Goal: Task Accomplishment & Management: Use online tool/utility

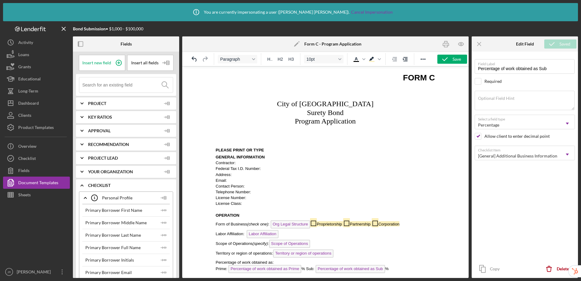
scroll to position [101, 0]
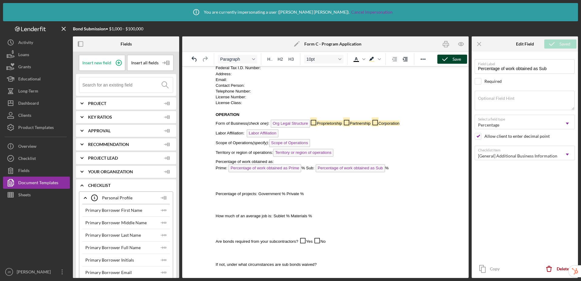
click at [461, 59] on button "Save" at bounding box center [453, 59] width 30 height 9
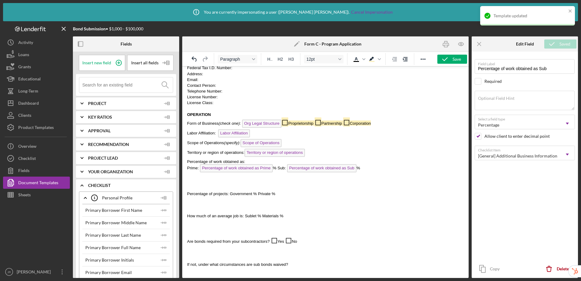
click at [243, 205] on p "Rich Text Area. Press ALT-0 for help." at bounding box center [325, 205] width 277 height 7
click at [216, 183] on p "Rich Text Area. Press ALT-0 for help." at bounding box center [325, 182] width 277 height 7
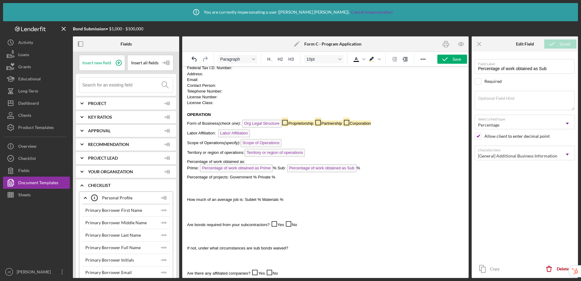
click at [230, 179] on span "Government" at bounding box center [241, 177] width 22 height 5
click at [253, 179] on span "%" at bounding box center [255, 177] width 4 height 5
click at [117, 62] on icon at bounding box center [118, 62] width 15 height 15
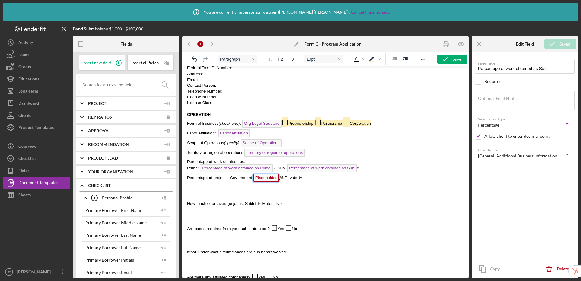
click at [267, 178] on span "Placeholder" at bounding box center [266, 178] width 26 height 8
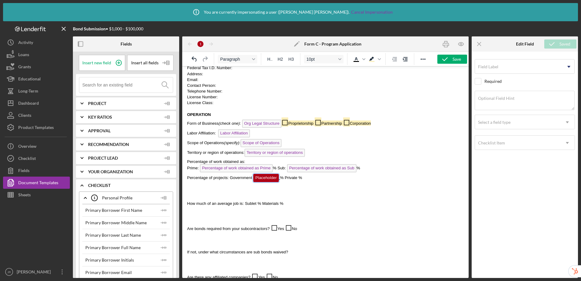
scroll to position [107, 0]
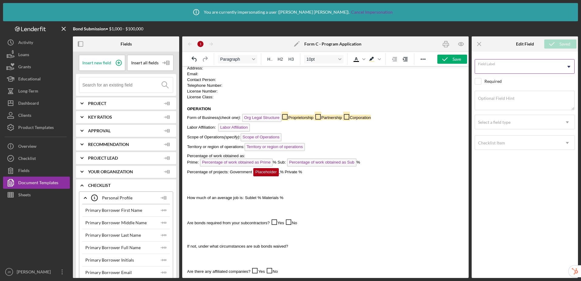
click at [500, 68] on input "Field Label" at bounding box center [525, 66] width 100 height 15
type input "Percentage of Government Projects"
click at [495, 145] on div "Checklist Item" at bounding box center [491, 143] width 27 height 5
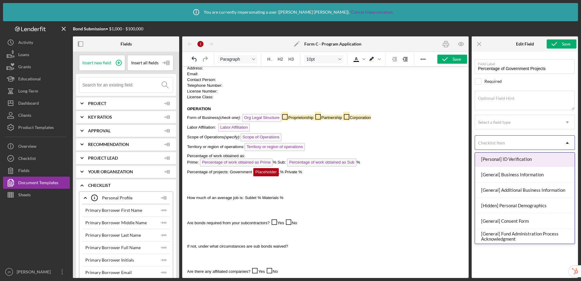
scroll to position [48, 0]
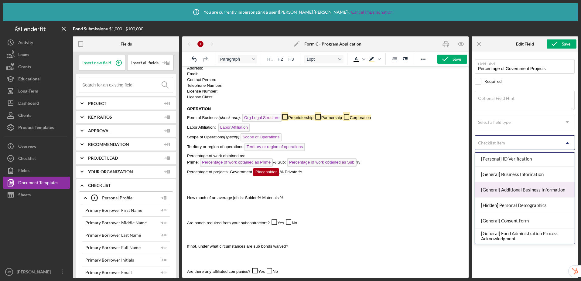
click at [514, 190] on div "[General] Additional Business Information" at bounding box center [525, 190] width 100 height 16
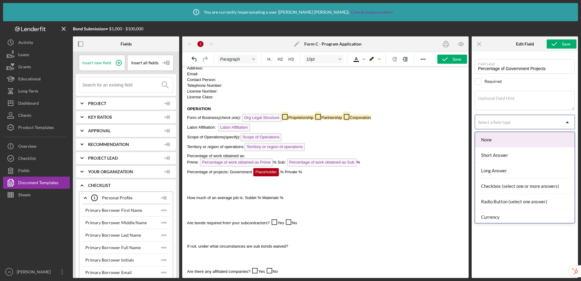
click at [518, 125] on div "Select a field type" at bounding box center [517, 122] width 85 height 14
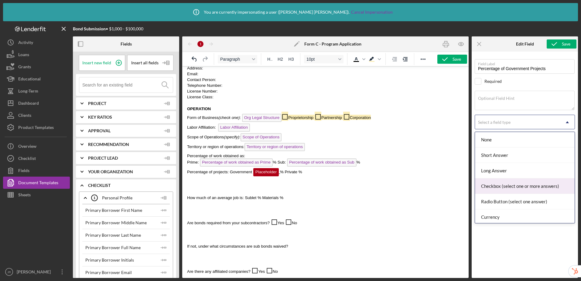
scroll to position [55, 0]
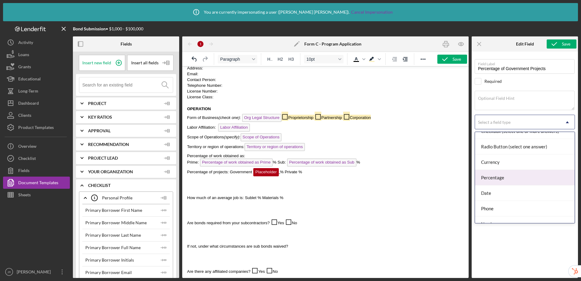
click at [515, 180] on div "Percentage" at bounding box center [525, 178] width 100 height 16
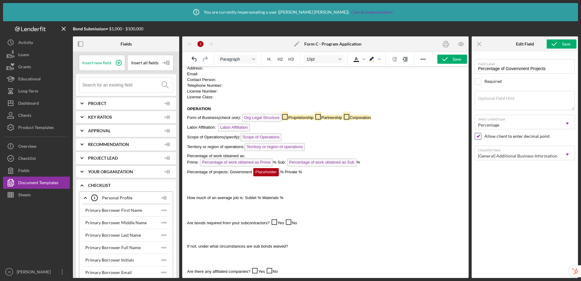
click at [478, 136] on input "checkbox" at bounding box center [478, 136] width 6 height 6
checkbox input "true"
click at [558, 43] on icon "submit" at bounding box center [554, 43] width 15 height 15
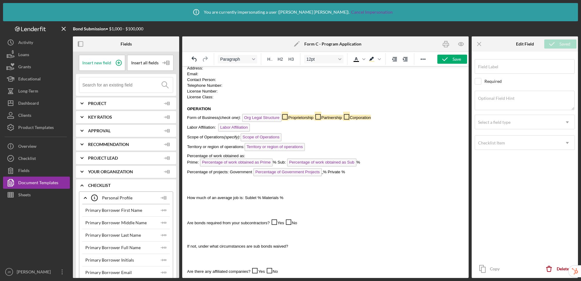
type input "Percentage of Government Projects"
click at [342, 173] on span "%" at bounding box center [344, 172] width 4 height 5
click at [118, 63] on icon at bounding box center [118, 62] width 3 height 3
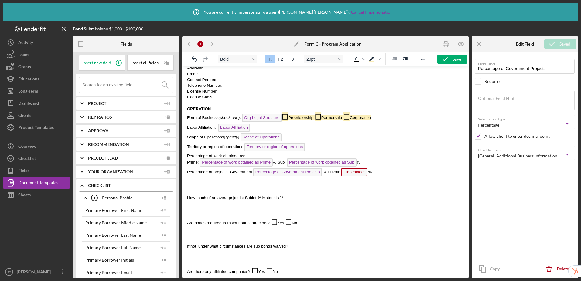
click at [355, 172] on span "Placeholder" at bounding box center [355, 172] width 26 height 8
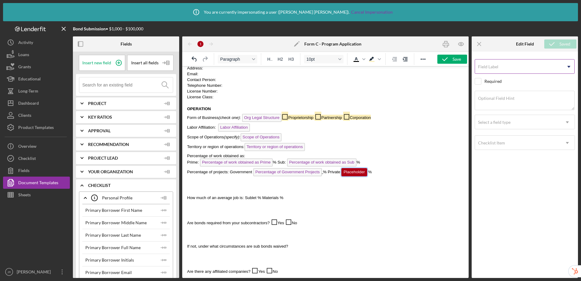
click at [524, 71] on input "Field Label" at bounding box center [525, 66] width 100 height 15
type input "Percentage of Private Projects"
click at [515, 144] on div "Checklist Item" at bounding box center [517, 143] width 85 height 14
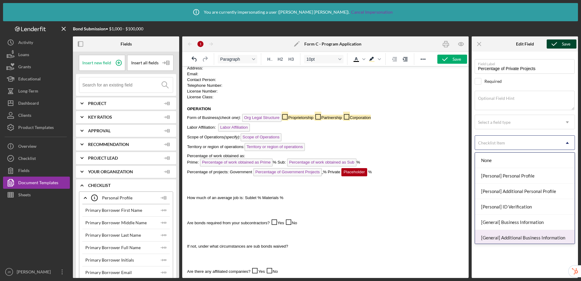
click at [516, 236] on div "[General] Additional Business Information" at bounding box center [525, 238] width 100 height 16
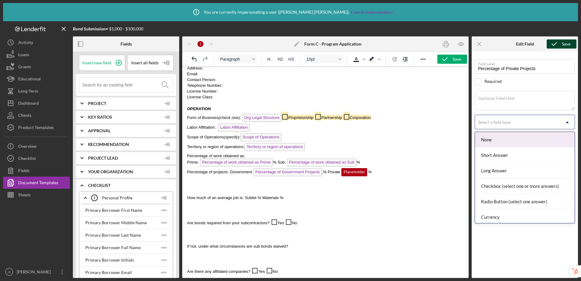
click at [527, 122] on div "Select a field type" at bounding box center [517, 122] width 85 height 14
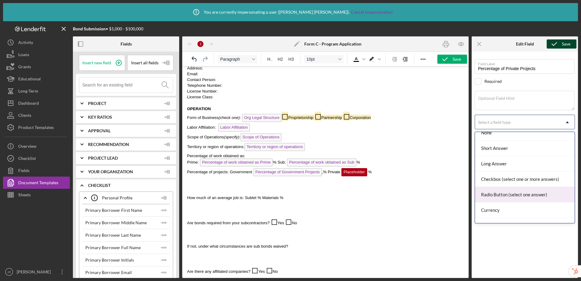
scroll to position [43, 0]
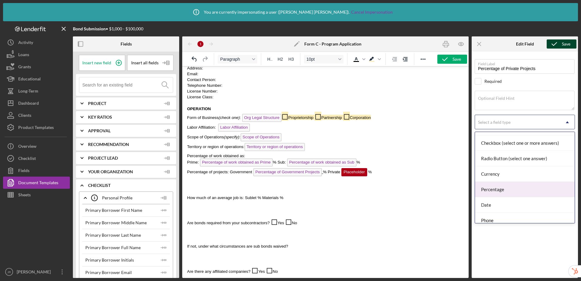
click at [505, 191] on div "Percentage" at bounding box center [525, 190] width 100 height 16
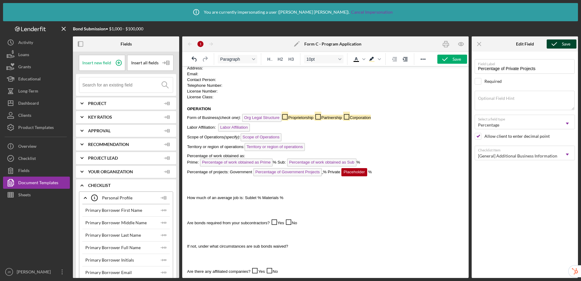
click at [561, 44] on icon "submit" at bounding box center [554, 43] width 15 height 15
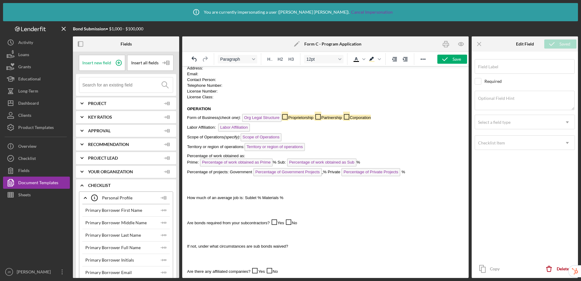
type input "Percentage of Private Projects"
click at [324, 174] on span "%" at bounding box center [325, 172] width 4 height 5
click at [323, 173] on span "%" at bounding box center [325, 172] width 4 height 5
click at [402, 173] on span "%" at bounding box center [403, 172] width 4 height 5
click at [231, 173] on span "Government" at bounding box center [241, 172] width 22 height 5
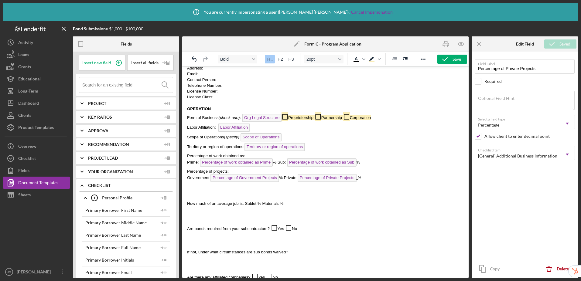
click at [359, 181] on p "Government Percentage of Government Projects % Private Percentage of Private Pr…" at bounding box center [325, 179] width 277 height 10
click at [359, 178] on span "%" at bounding box center [360, 178] width 4 height 5
click at [209, 179] on span "Percentage of Government Projects" at bounding box center [244, 178] width 70 height 5
click at [298, 178] on span "Percentage of Private Projects" at bounding box center [328, 178] width 60 height 5
click at [227, 195] on p "Rich Text Area. Press ALT-0 for help." at bounding box center [325, 192] width 277 height 7
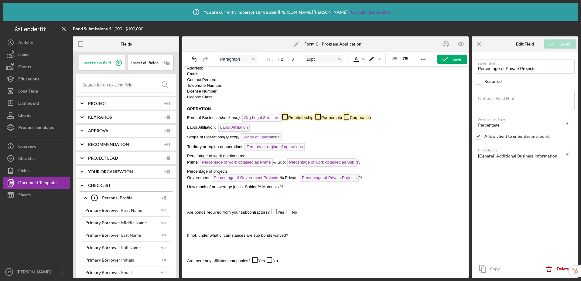
click at [245, 189] on span "Sublet" at bounding box center [251, 187] width 12 height 5
drag, startPoint x: 119, startPoint y: 63, endPoint x: 145, endPoint y: 71, distance: 26.8
click at [119, 63] on icon at bounding box center [118, 62] width 15 height 15
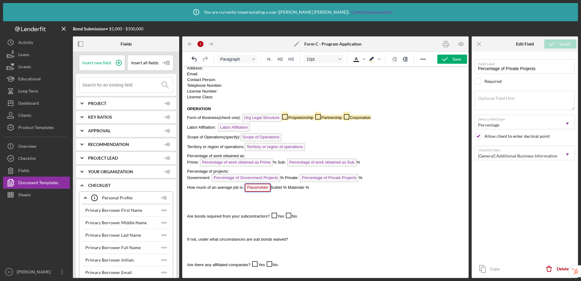
drag, startPoint x: 252, startPoint y: 188, endPoint x: 652, endPoint y: 130, distance: 403.9
click at [252, 188] on span "Placeholder" at bounding box center [258, 188] width 26 height 8
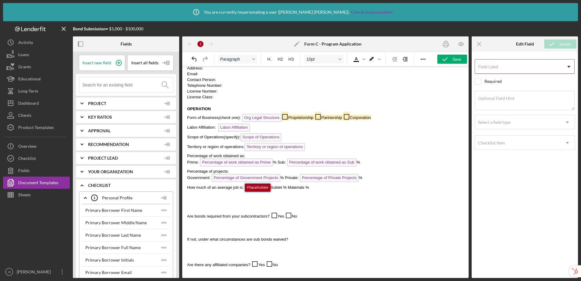
scroll to position [122, 0]
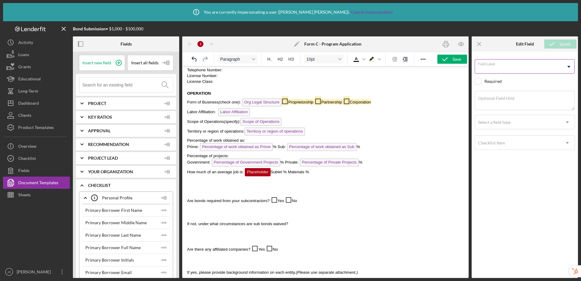
click at [494, 69] on input "Field Label" at bounding box center [525, 66] width 100 height 15
type input "How much of an average job is (Sublet)?"
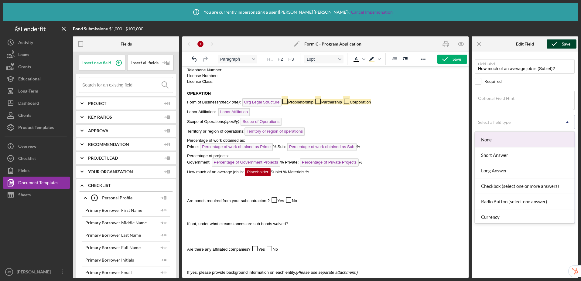
click at [486, 124] on div "Select a field type" at bounding box center [494, 122] width 33 height 5
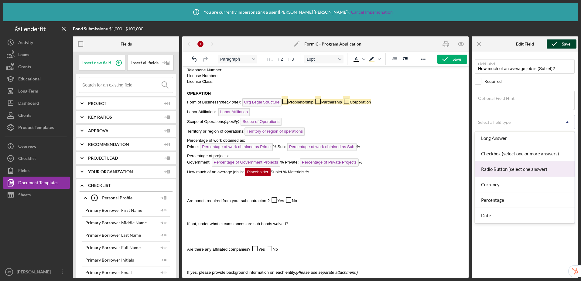
scroll to position [35, 0]
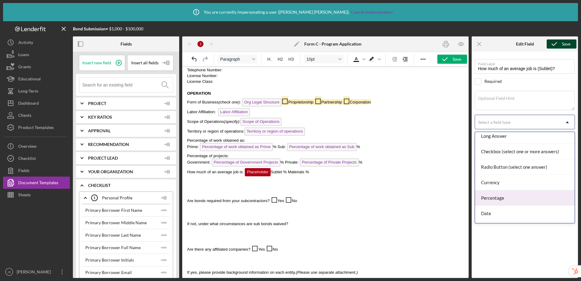
click at [505, 198] on div "Percentage" at bounding box center [525, 199] width 100 height 16
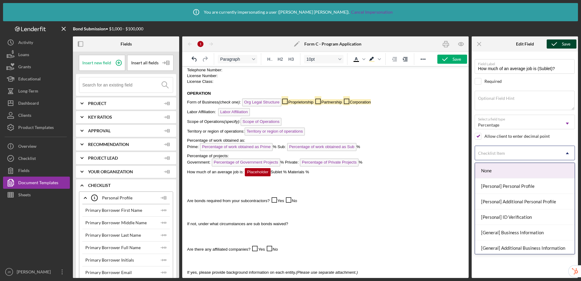
click at [504, 153] on div "Checklist Item" at bounding box center [491, 153] width 27 height 5
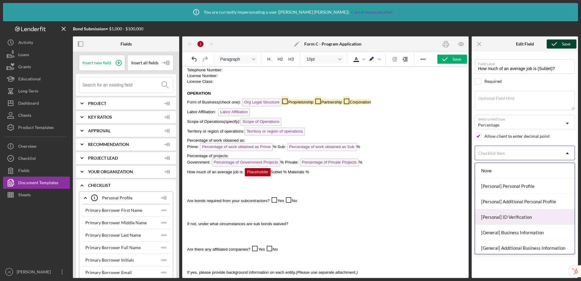
scroll to position [1, 0]
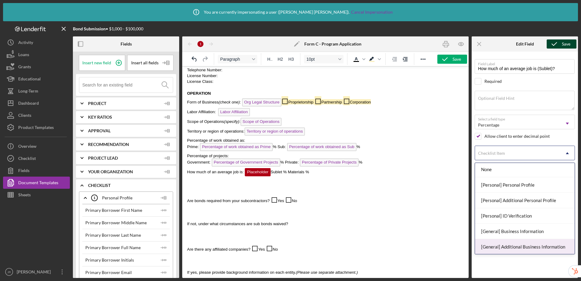
click at [513, 247] on div "[General] Additional Business Information" at bounding box center [525, 248] width 100 height 16
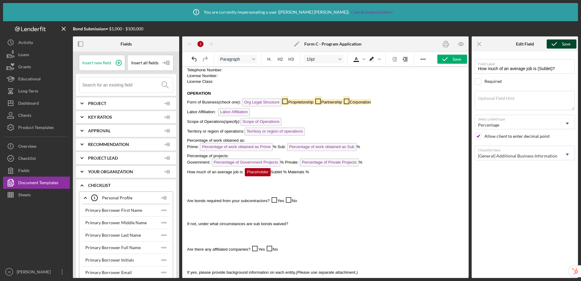
click at [555, 45] on icon "submit" at bounding box center [554, 43] width 15 height 15
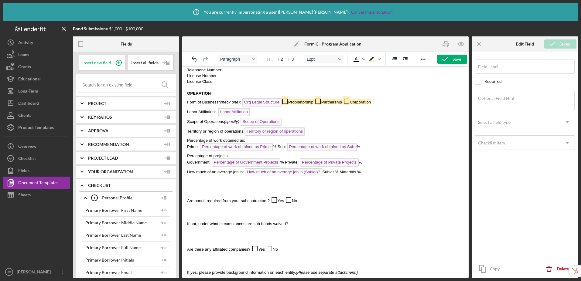
type input "How much of an average job is (Sublet)?"
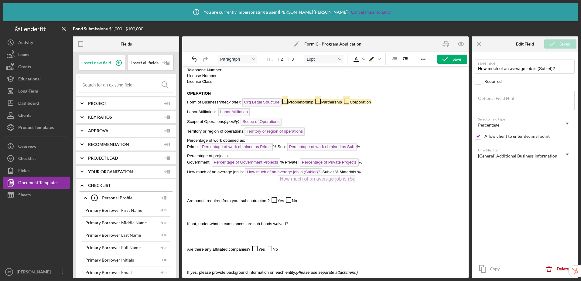
drag, startPoint x: 303, startPoint y: 171, endPoint x: 336, endPoint y: 174, distance: 33.0
click at [259, 173] on span "How much of an average job is (Sublet)?" at bounding box center [298, 172] width 78 height 8
click at [257, 175] on p "How much of an average job is: Sublet How much of an average job is (Sublet)? %…" at bounding box center [325, 173] width 277 height 10
click at [340, 174] on span "Materials" at bounding box center [348, 172] width 16 height 5
drag, startPoint x: 246, startPoint y: 173, endPoint x: 250, endPoint y: 166, distance: 8.7
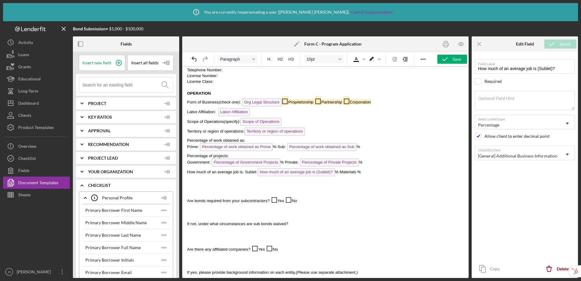
click at [246, 173] on span "Sublet" at bounding box center [251, 172] width 12 height 5
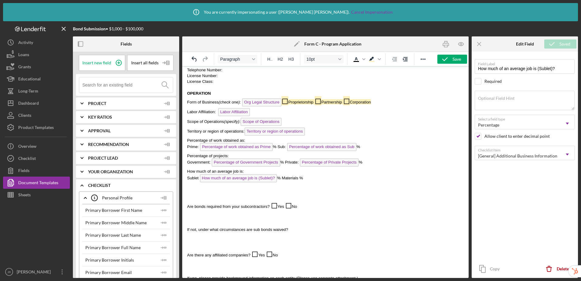
click at [300, 179] on span "%" at bounding box center [302, 178] width 4 height 5
click at [116, 62] on icon at bounding box center [118, 62] width 15 height 15
click at [309, 180] on span "Placeholder" at bounding box center [313, 178] width 26 height 8
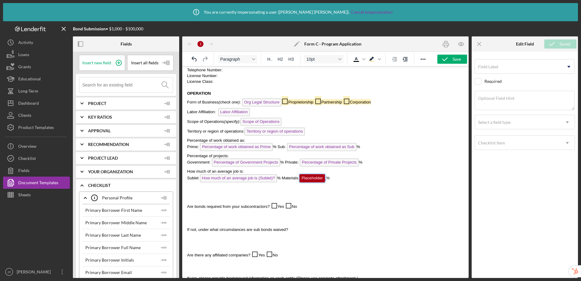
scroll to position [128, 0]
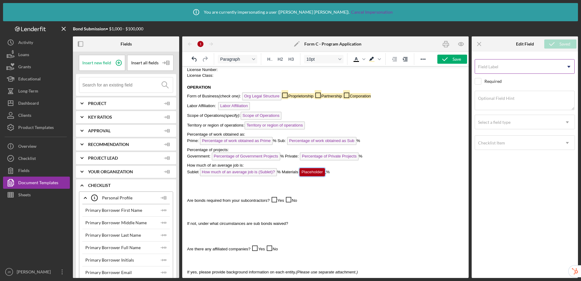
click at [506, 69] on input "Field Label" at bounding box center [525, 66] width 100 height 15
type input "/"
type input "How much of an average job is (Materials)?"
click at [507, 125] on div "Select a field type" at bounding box center [517, 122] width 85 height 14
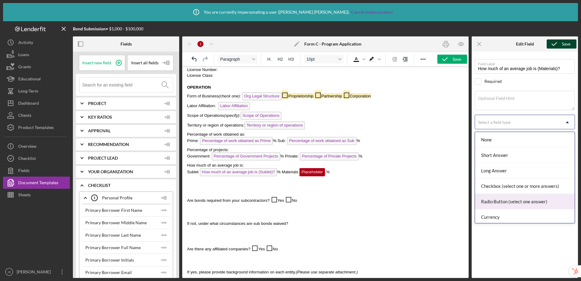
scroll to position [64, 0]
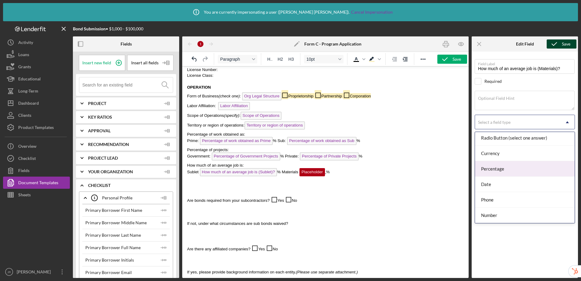
click at [509, 173] on div "Percentage" at bounding box center [525, 169] width 100 height 16
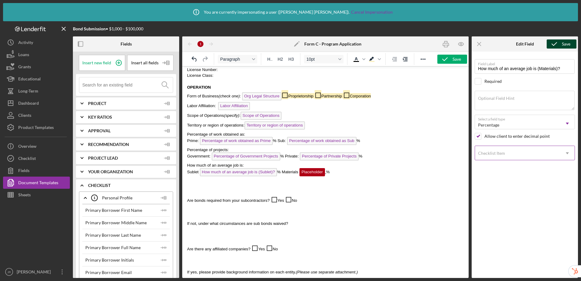
click at [504, 159] on div "Checklist Item" at bounding box center [517, 154] width 85 height 14
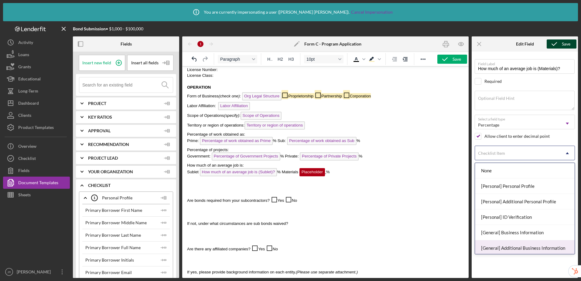
click at [515, 248] on div "[General] Additional Business Information" at bounding box center [525, 249] width 100 height 16
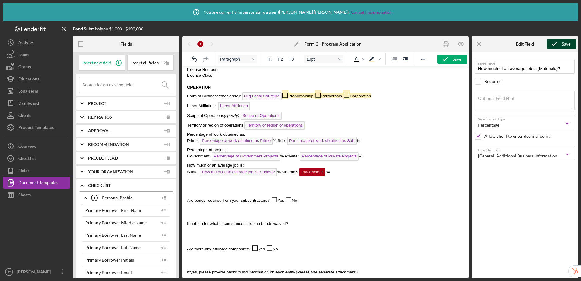
click at [554, 43] on icon "submit" at bounding box center [554, 43] width 15 height 15
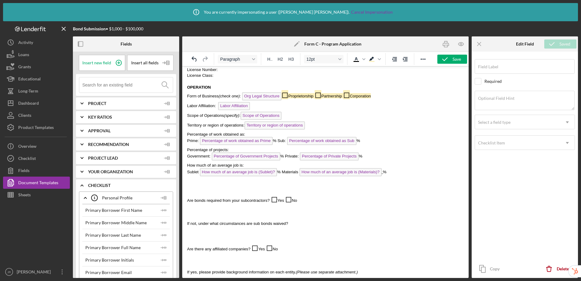
type input "How much of an average job is (Materials)?"
click at [384, 174] on span "%" at bounding box center [385, 172] width 4 height 5
drag, startPoint x: 384, startPoint y: 172, endPoint x: 392, endPoint y: 141, distance: 31.7
click at [384, 172] on span "%" at bounding box center [385, 172] width 4 height 5
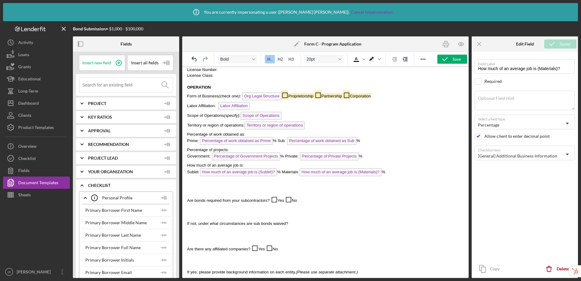
click at [199, 174] on span "Rich Text Area. Press ALT-0 for help." at bounding box center [199, 172] width 1 height 5
click at [299, 174] on span "Materials" at bounding box center [291, 172] width 16 height 5
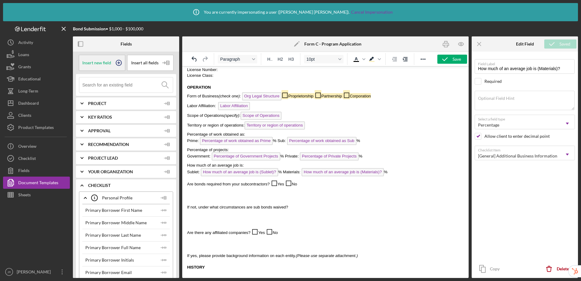
click at [121, 62] on icon at bounding box center [118, 62] width 15 height 15
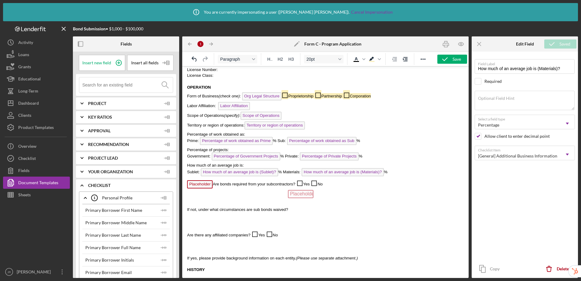
drag, startPoint x: 199, startPoint y: 186, endPoint x: 300, endPoint y: 189, distance: 101.0
click at [286, 184] on span "Placeholder" at bounding box center [285, 185] width 26 height 8
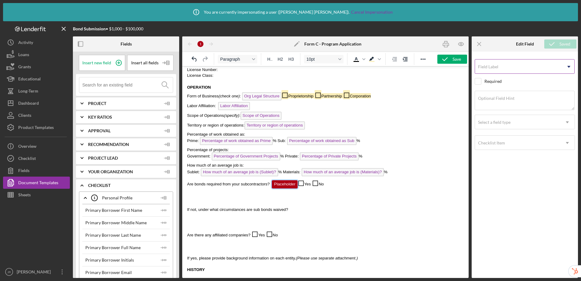
scroll to position [140, 0]
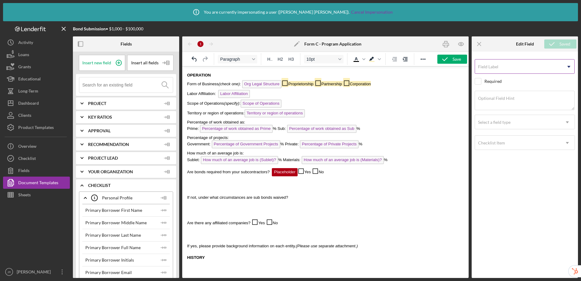
click at [489, 67] on label "Field Label" at bounding box center [488, 66] width 20 height 5
click at [489, 67] on input "Field Label" at bounding box center [525, 66] width 100 height 15
drag, startPoint x: 271, startPoint y: 174, endPoint x: 185, endPoint y: 174, distance: 85.1
copy p "Are bonds required from your subcontractors?"
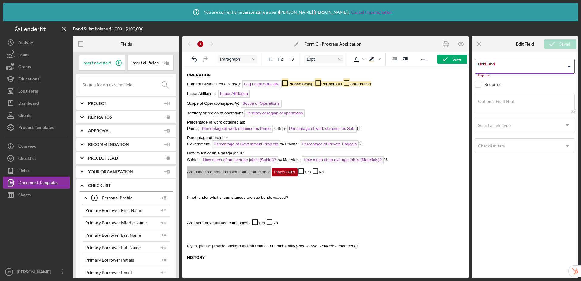
click at [501, 69] on input "Field Label" at bounding box center [525, 66] width 100 height 15
type input "Are bonds required from your subcontractors?"
click at [504, 148] on div "Checklist Item" at bounding box center [517, 143] width 85 height 14
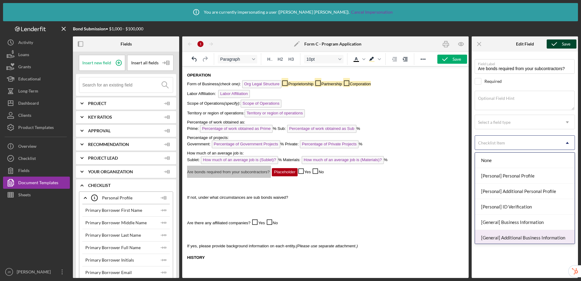
click at [518, 237] on div "[General] Additional Business Information" at bounding box center [525, 238] width 100 height 16
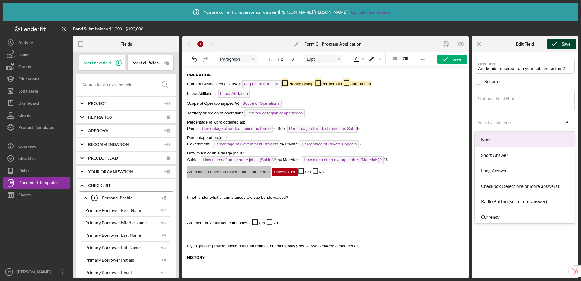
click at [502, 122] on div "Select a field type" at bounding box center [494, 122] width 33 height 5
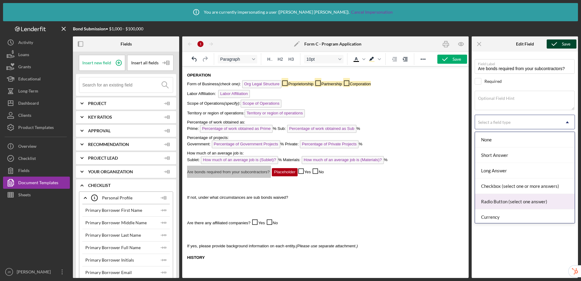
click at [511, 202] on div "Radio Button (select one answer)" at bounding box center [525, 202] width 100 height 16
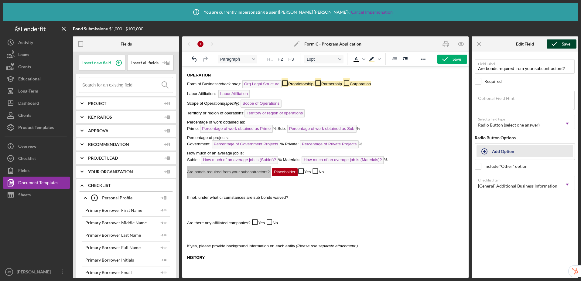
click at [495, 151] on div "Add Option" at bounding box center [503, 152] width 22 height 12
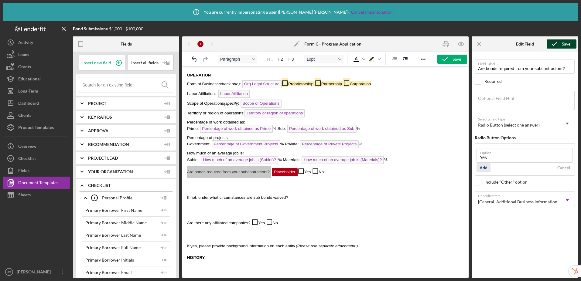
type input "Yes"
click at [483, 168] on div "Add" at bounding box center [484, 168] width 8 height 9
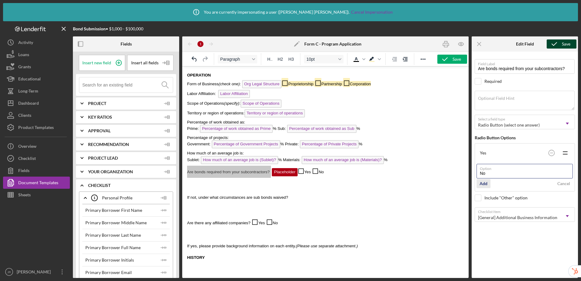
type input "No"
click at [484, 183] on div "Add" at bounding box center [484, 183] width 8 height 9
click at [562, 44] on div "Save" at bounding box center [566, 44] width 9 height 9
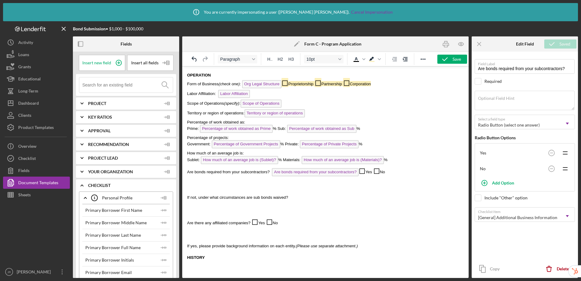
click at [282, 184] on p "Rich Text Area. Press ALT-0 for help." at bounding box center [325, 186] width 277 height 7
drag, startPoint x: 396, startPoint y: 171, endPoint x: 360, endPoint y: 171, distance: 35.9
click at [360, 171] on p "Are bonds required from your subcontractors? Are bonds required from your subco…" at bounding box center [325, 172] width 277 height 12
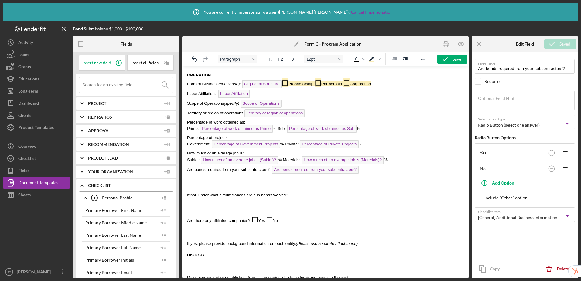
click at [247, 184] on p "Rich Text Area. Press ALT-0 for help." at bounding box center [325, 184] width 277 height 7
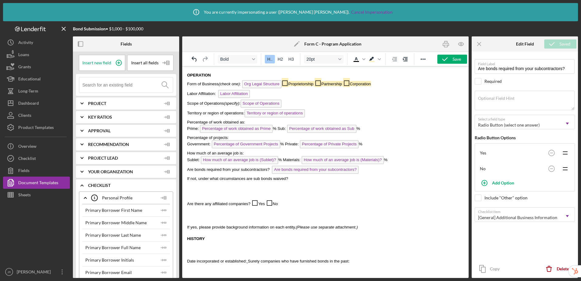
click at [298, 179] on p "If not, under what circumstances are sub bonds waived?" at bounding box center [325, 179] width 277 height 6
click at [116, 62] on icon at bounding box center [118, 62] width 15 height 15
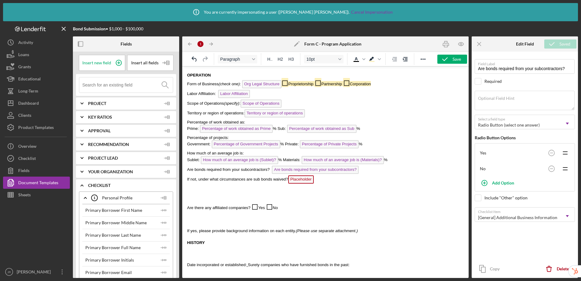
drag, startPoint x: 187, startPoint y: 180, endPoint x: 220, endPoint y: 181, distance: 33.8
drag, startPoint x: 288, startPoint y: 180, endPoint x: 184, endPoint y: 177, distance: 103.4
copy span "If not, under what circumstances are sub bonds waived?"
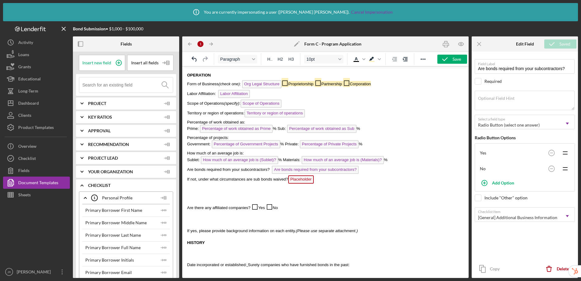
drag, startPoint x: 299, startPoint y: 180, endPoint x: 709, endPoint y: 148, distance: 411.6
click at [299, 180] on span "Placeholder" at bounding box center [301, 180] width 26 height 8
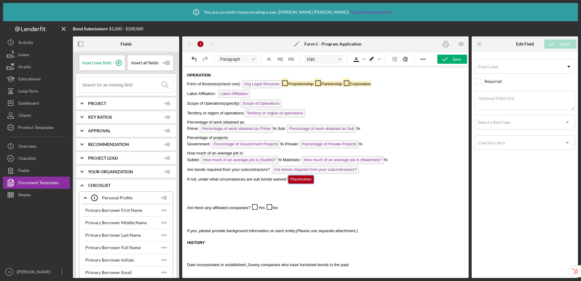
scroll to position [148, 0]
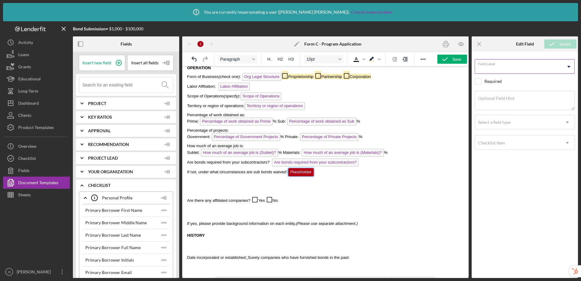
click at [495, 70] on input "Field Label" at bounding box center [525, 66] width 100 height 15
type input "If not, under what circumstances are sub bonds waived?"
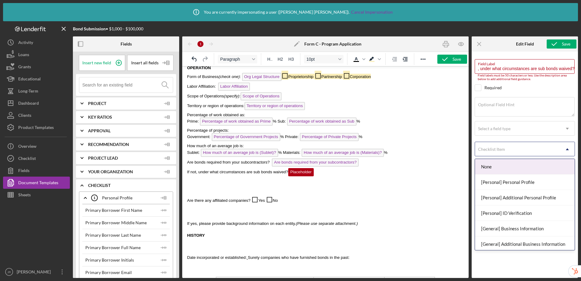
scroll to position [0, 0]
click at [504, 147] on div "Checklist Item" at bounding box center [517, 150] width 85 height 14
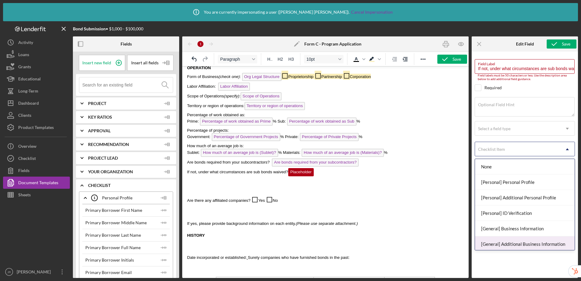
click at [515, 241] on div "[General] Additional Business Information" at bounding box center [525, 245] width 100 height 16
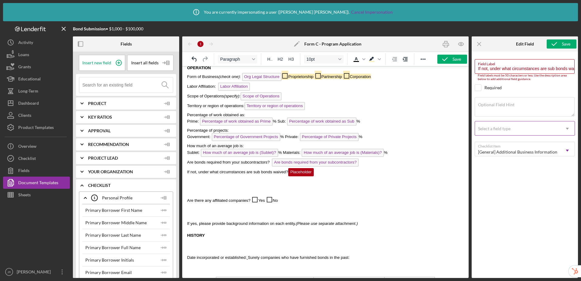
click at [504, 133] on div "Select a field type" at bounding box center [517, 129] width 85 height 14
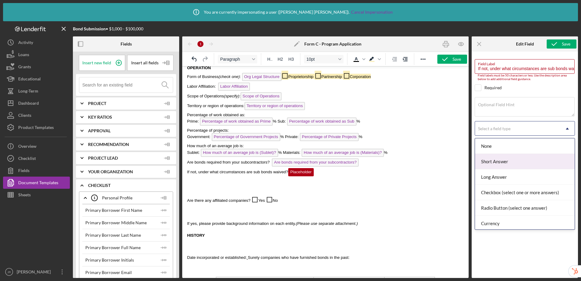
click at [511, 167] on div "Short Answer" at bounding box center [525, 162] width 100 height 16
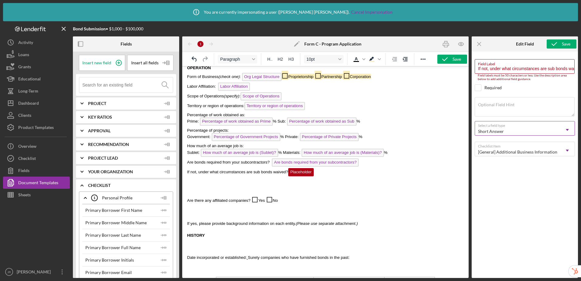
click at [505, 128] on div "Short Answer" at bounding box center [517, 132] width 85 height 14
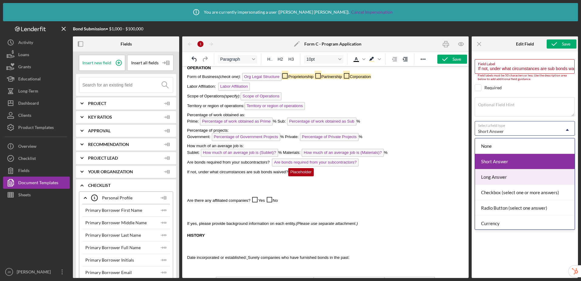
click at [511, 178] on div "Long Answer" at bounding box center [525, 178] width 100 height 16
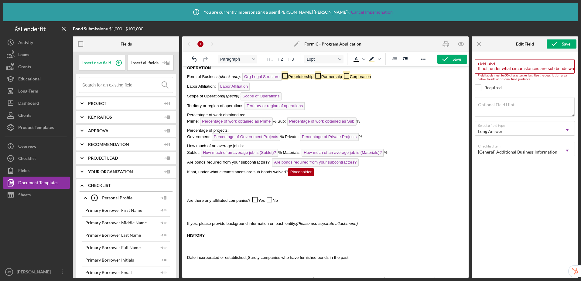
scroll to position [0, 10]
drag, startPoint x: 477, startPoint y: 67, endPoint x: 594, endPoint y: 69, distance: 117.0
click at [581, 69] on html "Icon/Info You are currently impersonating a user ( Janet Ramirez ). Cancel Impe…" at bounding box center [290, 140] width 581 height 281
click at [530, 109] on textarea "Optional Field Hint" at bounding box center [525, 106] width 100 height 19
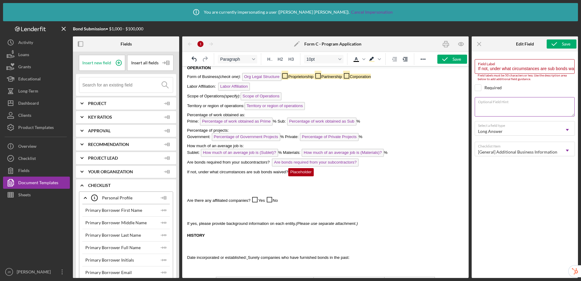
paste textarea "If not, under what circumstances are sub bonds waived?"
type textarea "If not, under what circumstances are sub bonds waived?"
drag, startPoint x: 477, startPoint y: 68, endPoint x: 584, endPoint y: 68, distance: 106.7
click at [581, 68] on html "Icon/Info You are currently impersonating a user ( Janet Ramirez ). Cancel Impe…" at bounding box center [290, 140] width 581 height 281
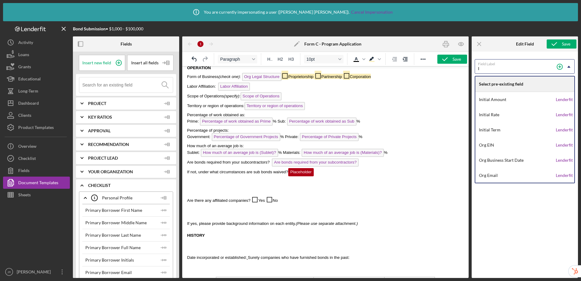
scroll to position [0, 0]
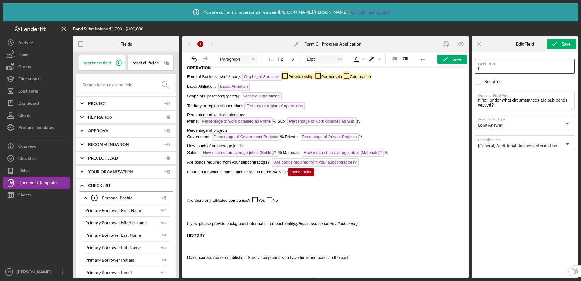
type input "I"
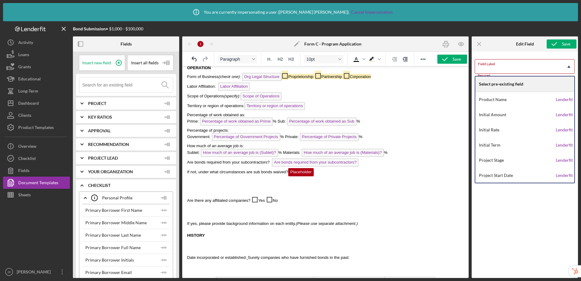
type input "E"
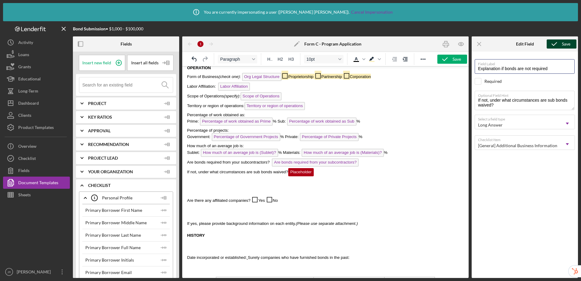
type input "Explanation if bonds are not required"
click at [558, 42] on icon "submit" at bounding box center [554, 43] width 15 height 15
click at [222, 188] on p "Rich Text Area. Press ALT-0 for help." at bounding box center [325, 186] width 277 height 7
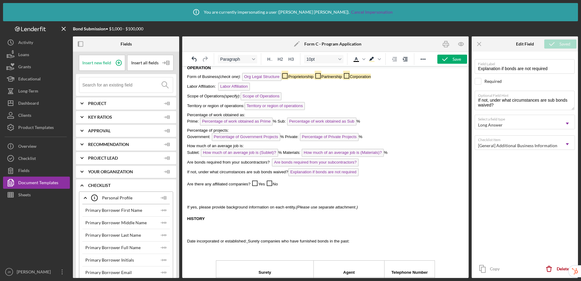
click at [254, 184] on span "◻" at bounding box center [255, 182] width 7 height 9
click at [117, 64] on icon at bounding box center [118, 62] width 3 height 3
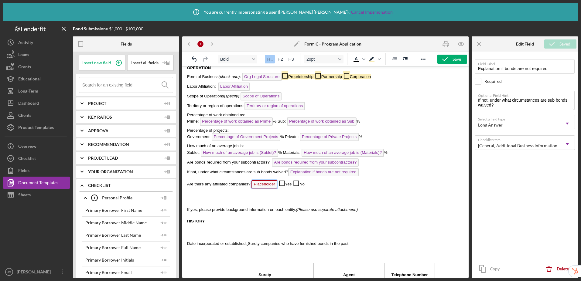
click at [264, 187] on span "Placeholder" at bounding box center [265, 185] width 26 height 8
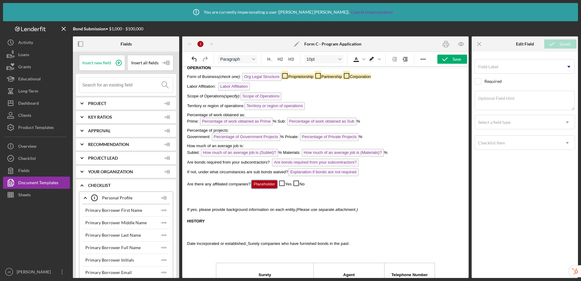
scroll to position [160, 0]
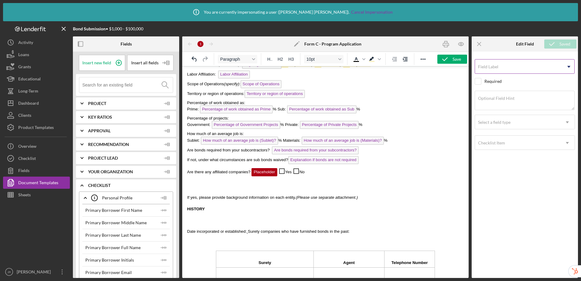
click at [496, 67] on label "Field Label" at bounding box center [488, 66] width 20 height 5
click at [496, 67] on input "Field Label" at bounding box center [525, 66] width 100 height 15
drag, startPoint x: 251, startPoint y: 173, endPoint x: 188, endPoint y: 174, distance: 63.2
click at [188, 174] on p "Are there any affiliated companies? Placeholder ◻ Yes ◻ No" at bounding box center [325, 172] width 277 height 12
copy span "Are there any affiliated companies?"
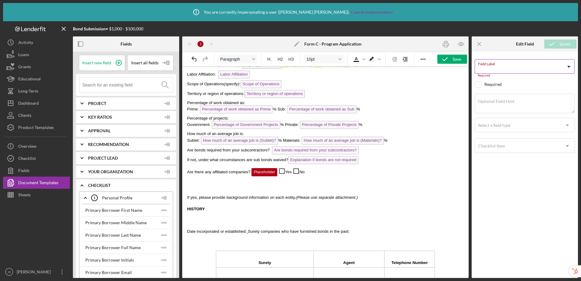
click at [497, 72] on input "Field Label" at bounding box center [525, 66] width 100 height 15
type input "Are there any affiliated companies?"
click at [500, 126] on div "Select a field type" at bounding box center [517, 122] width 85 height 14
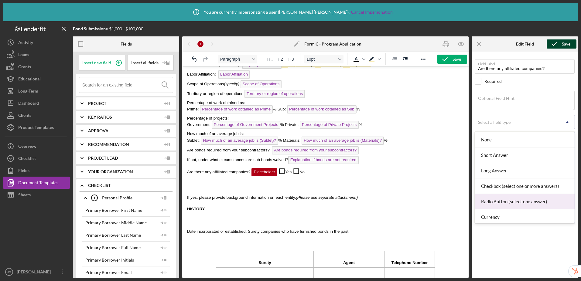
click at [507, 199] on div "Radio Button (select one answer)" at bounding box center [525, 202] width 100 height 16
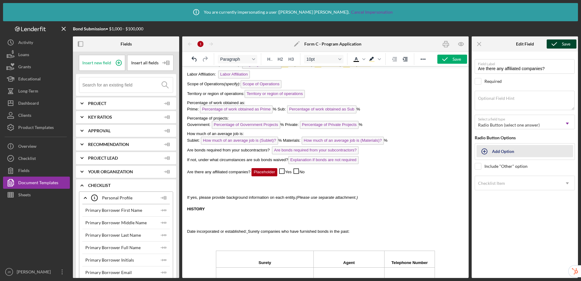
click at [499, 152] on div "Add Option" at bounding box center [503, 152] width 22 height 12
type input "Yes"
click at [484, 169] on div "Add" at bounding box center [484, 168] width 8 height 9
type input "No"
click at [482, 182] on div "Add" at bounding box center [484, 183] width 8 height 9
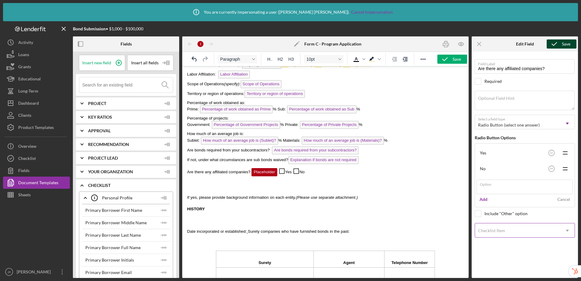
click at [517, 232] on div "Field Label Are there any affiliated companies? Select pre-existing field Requi…" at bounding box center [525, 164] width 100 height 218
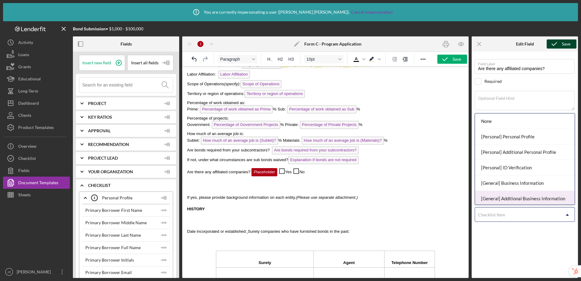
click at [520, 199] on div "[General] Additional Business Information" at bounding box center [525, 199] width 100 height 16
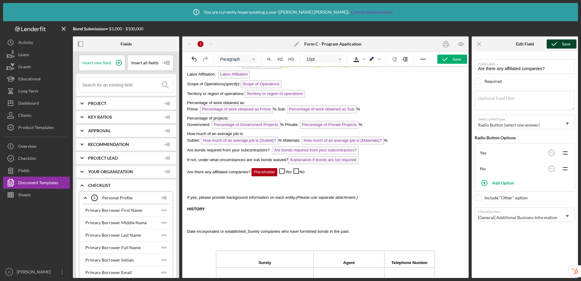
click at [559, 45] on icon "submit" at bounding box center [554, 43] width 15 height 15
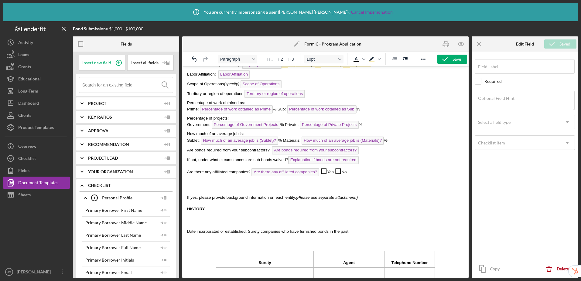
type input "Are there any affiliated companies?"
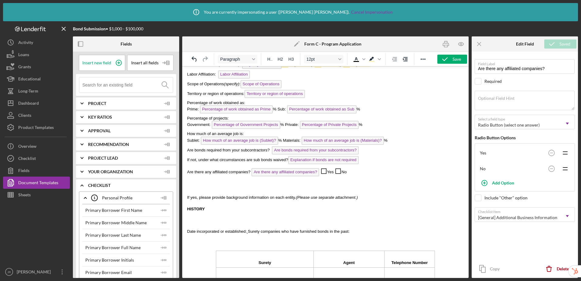
drag, startPoint x: 363, startPoint y: 174, endPoint x: 326, endPoint y: 173, distance: 37.7
click at [326, 173] on p "Are there any affiliated companies? Are there any affiliated companies? ◻ Yes ◻…" at bounding box center [325, 172] width 277 height 12
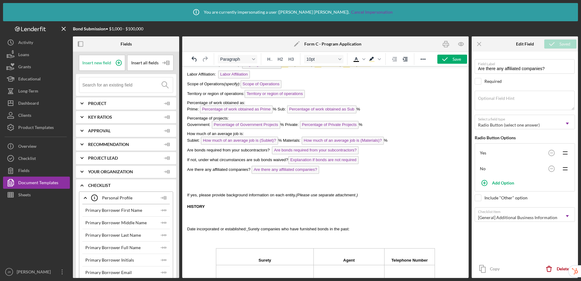
click at [235, 185] on p "Rich Text Area. Press ALT-0 for help." at bounding box center [325, 184] width 277 height 7
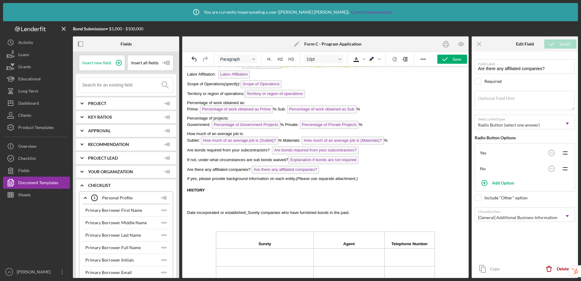
click at [297, 181] on span "(Please use separate attachment.)" at bounding box center [327, 179] width 62 height 5
click at [118, 63] on icon at bounding box center [118, 62] width 3 height 3
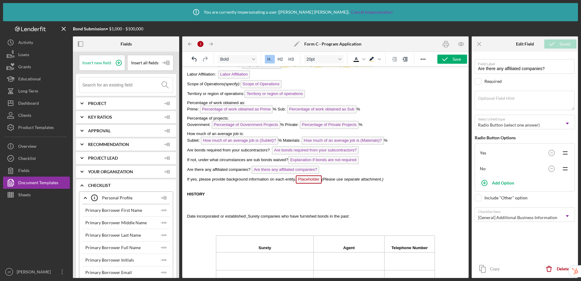
click at [310, 181] on span "Placeholder" at bounding box center [309, 180] width 26 height 8
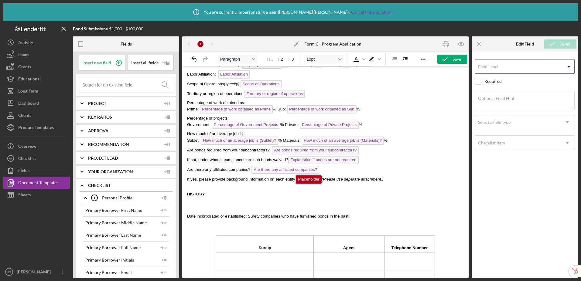
scroll to position [167, 0]
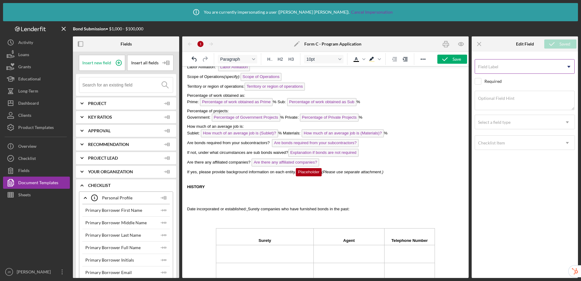
click at [522, 68] on input "Field Label" at bounding box center [525, 66] width 100 height 15
type input "P"
type input "Background information on each entity"
click at [497, 146] on div "Checklist Item" at bounding box center [517, 143] width 85 height 14
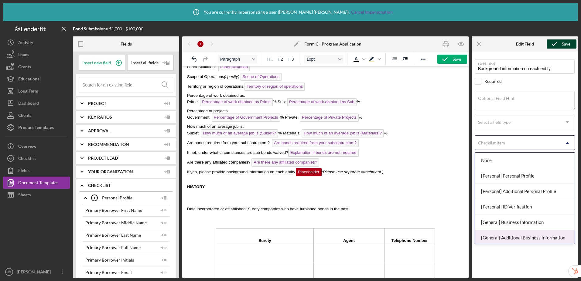
click at [513, 236] on div "[General] Additional Business Information" at bounding box center [525, 238] width 100 height 16
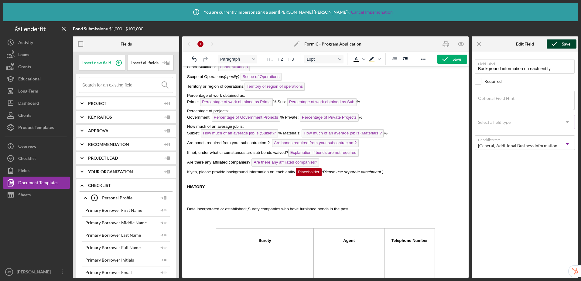
click at [500, 122] on div "Select a field type" at bounding box center [494, 122] width 33 height 5
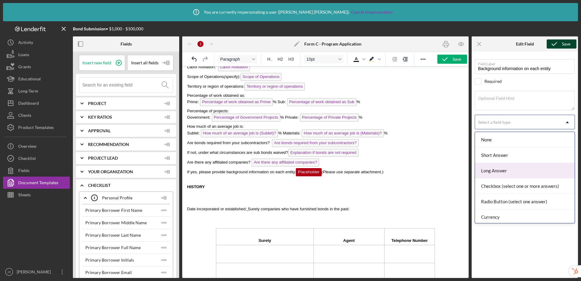
click at [499, 172] on div "Long Answer" at bounding box center [525, 171] width 100 height 16
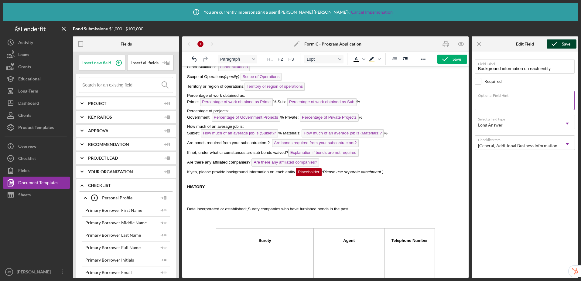
click at [505, 103] on textarea "Optional Field Hint" at bounding box center [525, 100] width 100 height 19
drag, startPoint x: 212, startPoint y: 174, endPoint x: 296, endPoint y: 178, distance: 83.3
click at [296, 178] on p "If yes, please provide background information on each entity. Placeholder (Plea…" at bounding box center [325, 173] width 277 height 10
copy span "provide background information on each entity."
click at [559, 103] on textarea "If there are affiliated companies, please" at bounding box center [525, 100] width 100 height 19
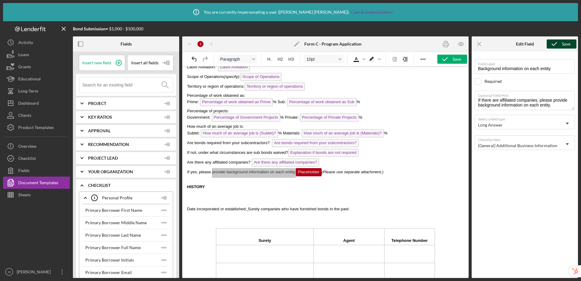
type textarea "If there are affiliated companies, please provide background information on eac…"
click at [566, 45] on div "Save" at bounding box center [566, 44] width 9 height 9
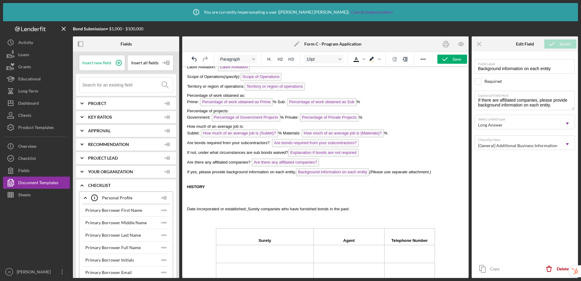
click at [353, 188] on p "HISTORY" at bounding box center [325, 187] width 277 height 6
drag, startPoint x: 437, startPoint y: 172, endPoint x: 372, endPoint y: 176, distance: 65.1
click at [372, 176] on p "If yes, please provide background information on each entity. Background inform…" at bounding box center [325, 173] width 277 height 10
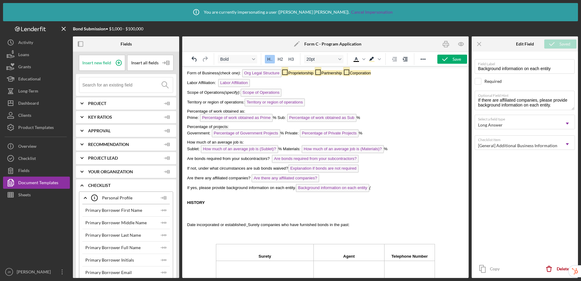
scroll to position [152, 0]
click at [379, 189] on p "If yes, please provide background information on each entity. Background inform…" at bounding box center [325, 189] width 277 height 10
click at [454, 60] on div "Save" at bounding box center [457, 59] width 9 height 9
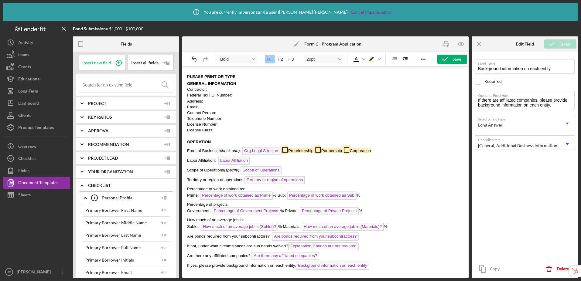
scroll to position [72, 0]
click at [449, 60] on icon "button" at bounding box center [445, 59] width 15 height 15
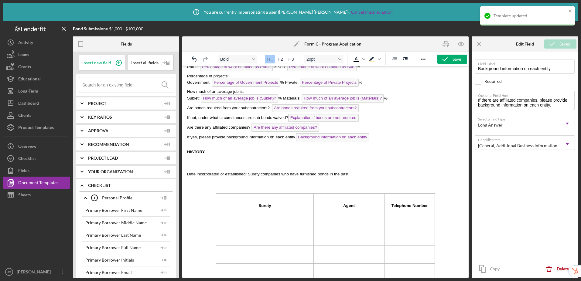
scroll to position [203, 0]
click at [236, 165] on p "Rich Text Area. Press ALT-0 for help." at bounding box center [325, 162] width 277 height 7
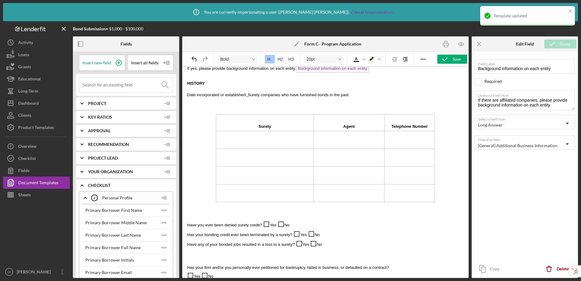
scroll to position [282, 0]
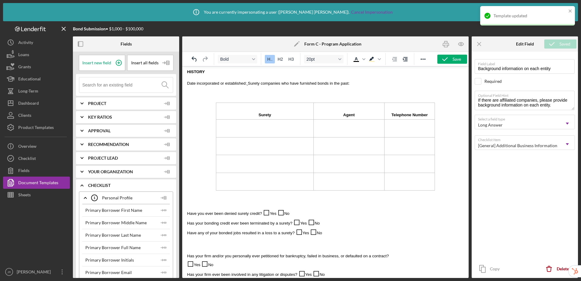
click at [108, 86] on input at bounding box center [127, 85] width 91 height 15
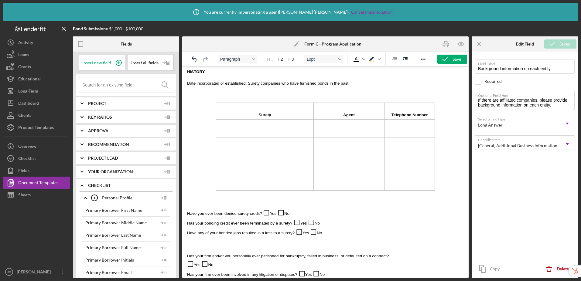
click at [250, 83] on span "Surety companies who have furnished bonds in the past:" at bounding box center [299, 83] width 102 height 5
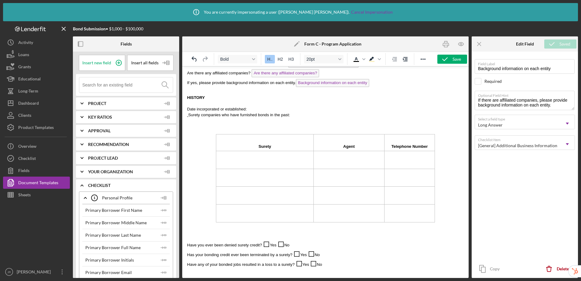
scroll to position [224, 0]
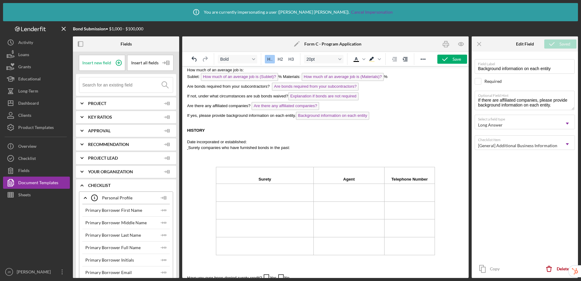
drag, startPoint x: 189, startPoint y: 148, endPoint x: 189, endPoint y: 144, distance: 4.6
click at [189, 148] on span "Surety companies who have furnished bonds in the past:" at bounding box center [239, 148] width 102 height 5
click at [451, 60] on icon "button" at bounding box center [445, 59] width 15 height 15
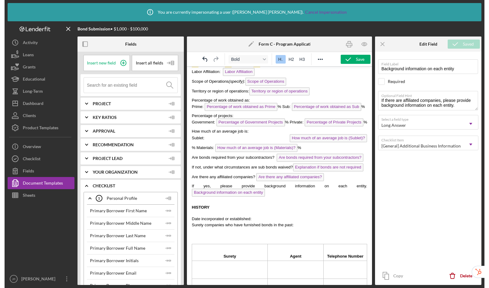
scroll to position [167, 0]
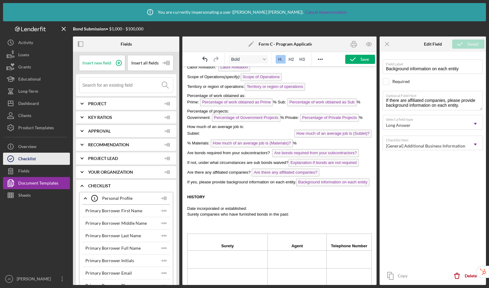
click at [35, 156] on div "Checklist" at bounding box center [27, 160] width 18 height 14
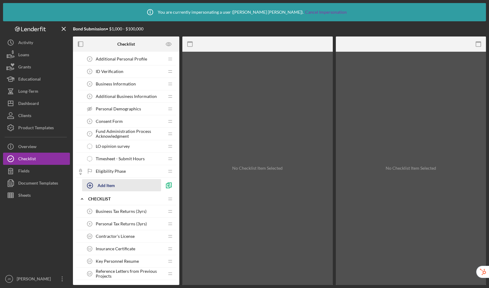
scroll to position [27, 0]
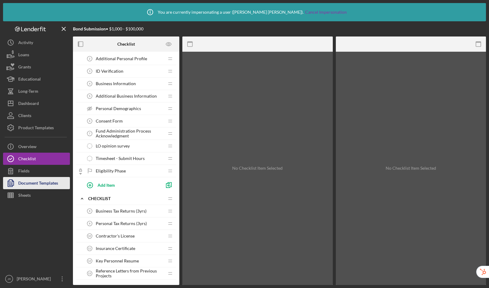
click at [47, 182] on div "Document Templates" at bounding box center [38, 184] width 40 height 14
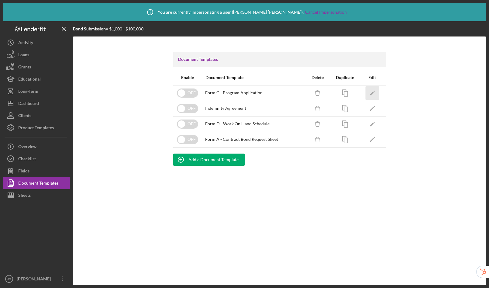
click at [373, 92] on icon "Icon/Edit" at bounding box center [372, 93] width 14 height 14
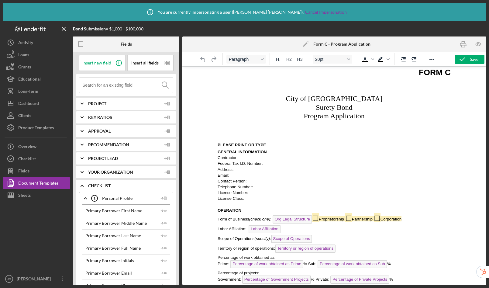
scroll to position [7, 0]
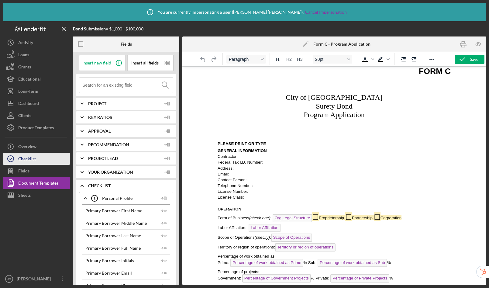
click at [22, 157] on div "Checklist" at bounding box center [27, 160] width 18 height 14
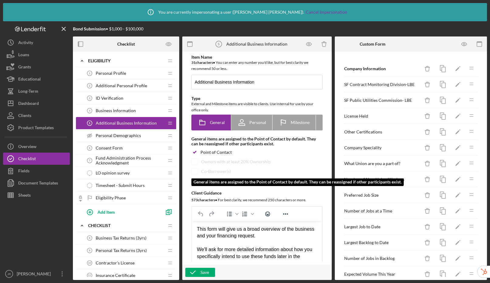
scroll to position [452, 0]
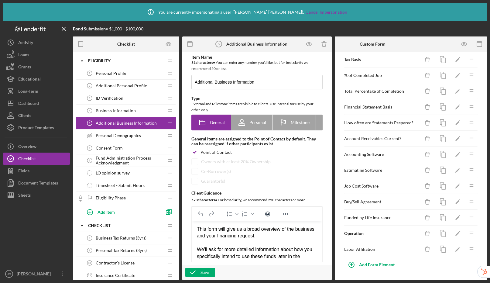
click at [108, 136] on span "Personal Demographics" at bounding box center [118, 135] width 45 height 5
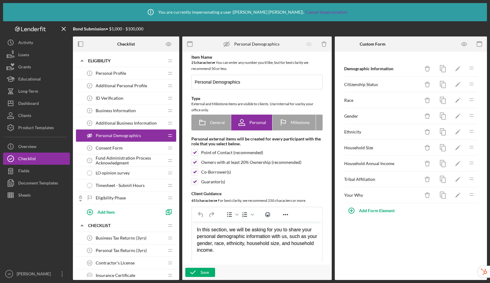
click at [123, 116] on div "Business Information 4 Business Information" at bounding box center [124, 111] width 81 height 12
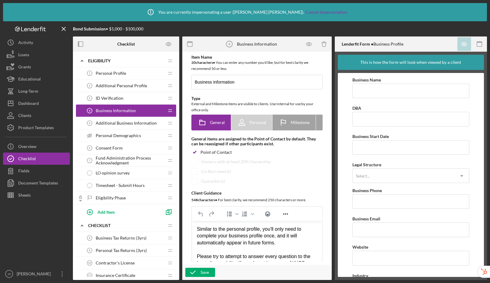
click at [129, 124] on span "Additional Business Information" at bounding box center [126, 123] width 61 height 5
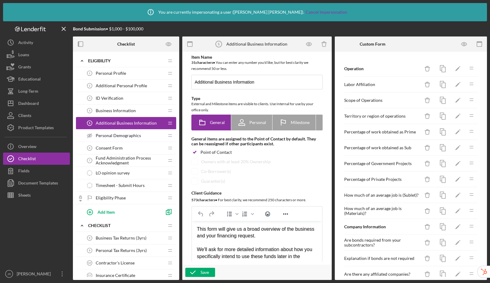
click at [467, 240] on icon "Icon/Drag" at bounding box center [472, 242] width 12 height 12
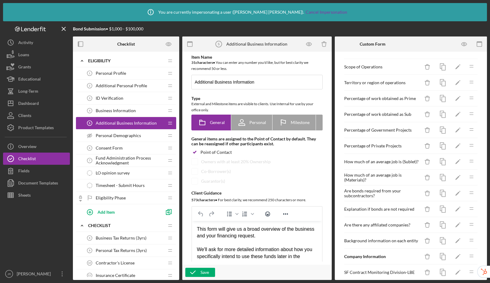
scroll to position [122, 0]
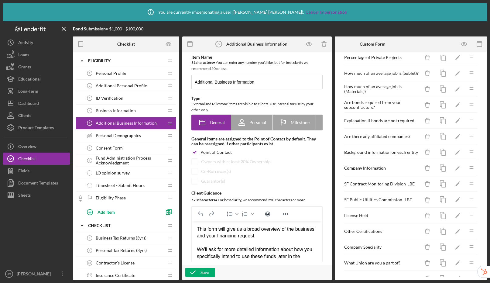
drag, startPoint x: 466, startPoint y: 246, endPoint x: 22, endPoint y: 32, distance: 492.8
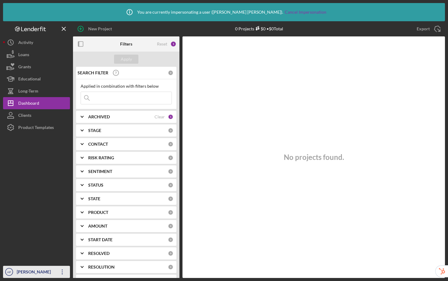
click at [24, 272] on div "Amy Phelps" at bounding box center [35, 273] width 40 height 14
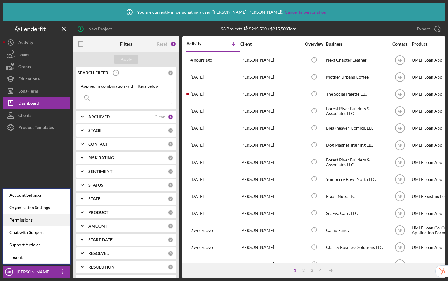
click at [34, 221] on div "Permissions" at bounding box center [36, 220] width 67 height 12
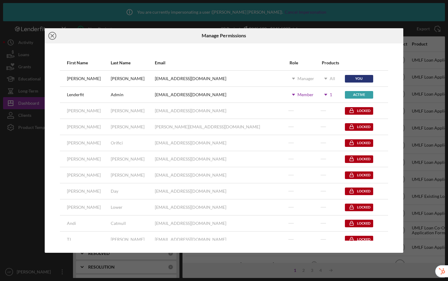
click at [51, 35] on icon "Icon/Close" at bounding box center [52, 35] width 15 height 15
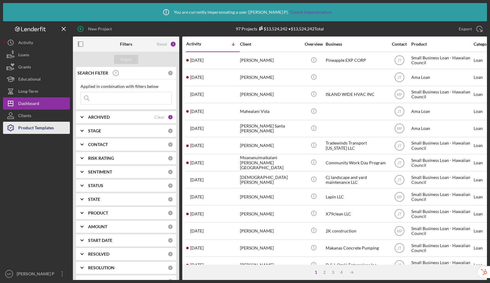
click at [39, 123] on div "Product Templates" at bounding box center [36, 129] width 36 height 14
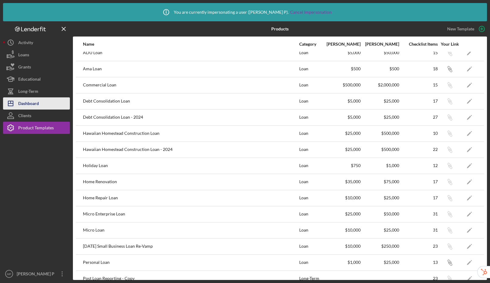
scroll to position [98, 0]
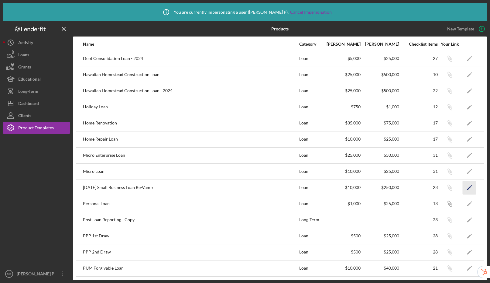
click at [465, 188] on icon "Icon/Edit" at bounding box center [470, 188] width 14 height 14
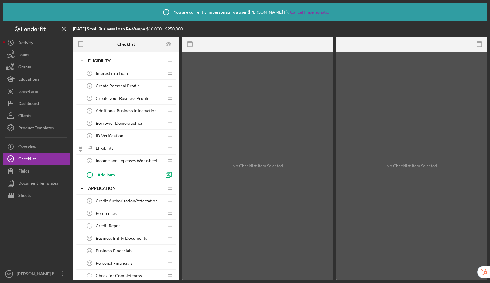
click at [122, 111] on span "Additional Business Information" at bounding box center [126, 110] width 61 height 5
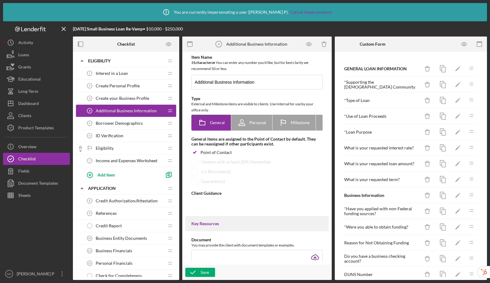
type textarea "<div> <p class="font_7 wixui-rich-text__text"><span class="wixui-rich-text__tex…"
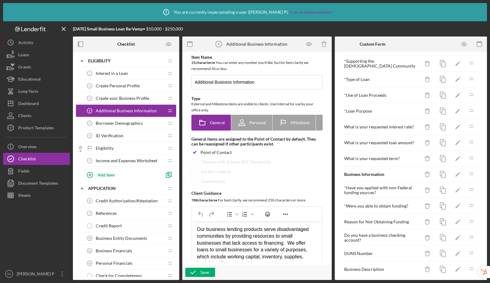
scroll to position [29, 0]
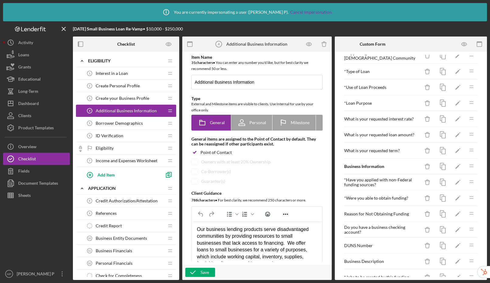
click at [127, 123] on span "Borrower Demographics" at bounding box center [119, 123] width 47 height 5
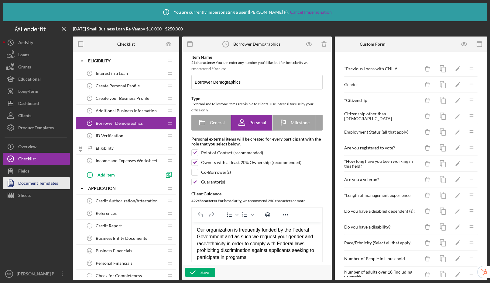
click at [40, 187] on div "Document Templates" at bounding box center [38, 184] width 40 height 14
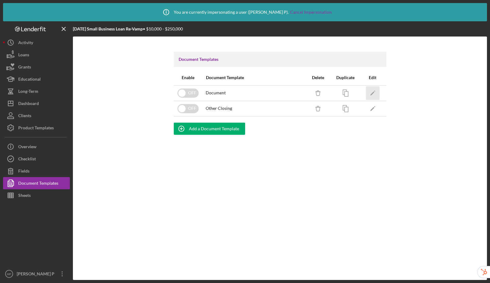
click at [374, 93] on icon "Icon/Edit" at bounding box center [373, 93] width 14 height 14
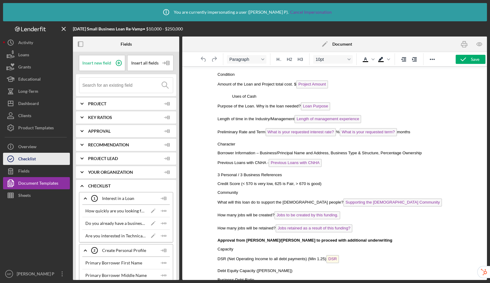
click at [30, 155] on div "Checklist" at bounding box center [27, 160] width 18 height 14
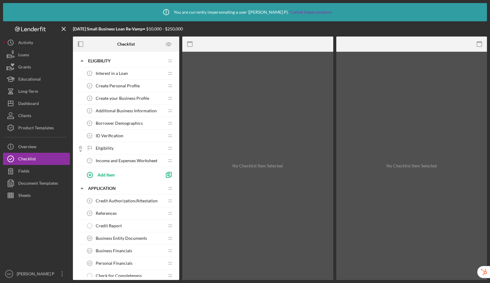
click at [124, 96] on span "Create your Business Profile" at bounding box center [122, 98] width 53 height 5
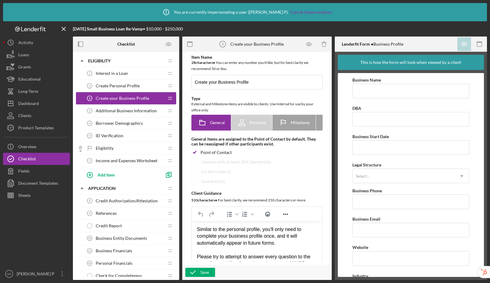
click at [120, 115] on div "Additional Business Information 4 Additional Business Information" at bounding box center [124, 111] width 81 height 12
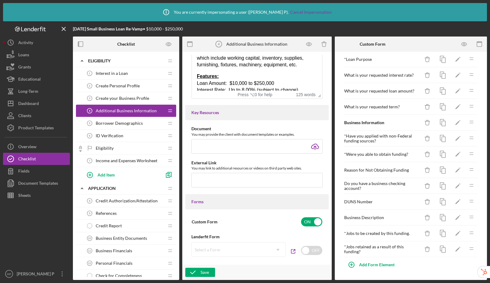
scroll to position [326, 0]
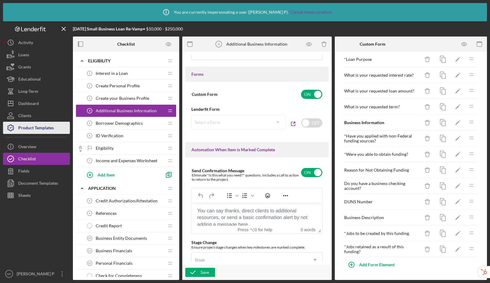
click at [39, 131] on div "Product Templates" at bounding box center [36, 129] width 36 height 14
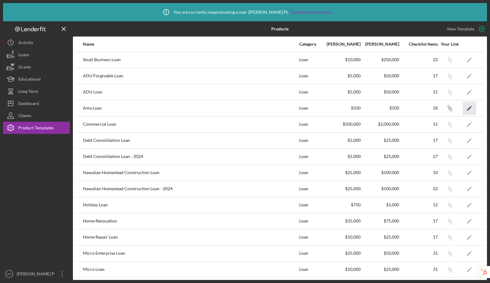
click at [469, 107] on icon "Icon/Edit" at bounding box center [470, 108] width 14 height 14
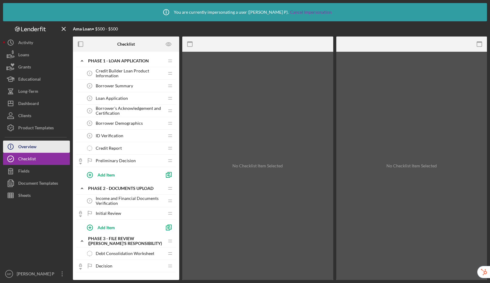
click at [39, 146] on button "Icon/Info Overview" at bounding box center [36, 146] width 67 height 12
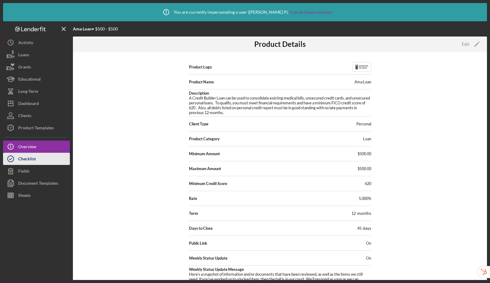
click at [42, 161] on button "Checklist" at bounding box center [36, 159] width 67 height 12
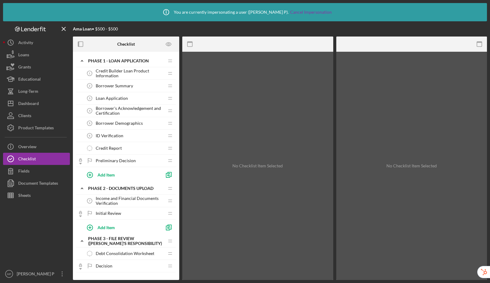
click at [120, 108] on span "Borrower's Acknowledgement and Certification" at bounding box center [130, 111] width 68 height 10
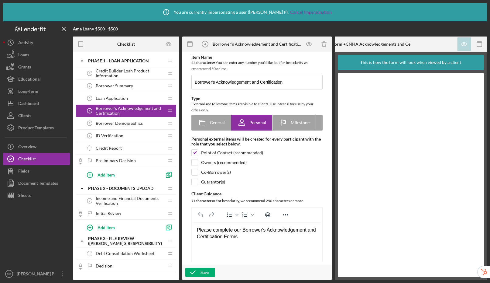
click at [117, 122] on span "Borrower Demographics" at bounding box center [119, 123] width 47 height 5
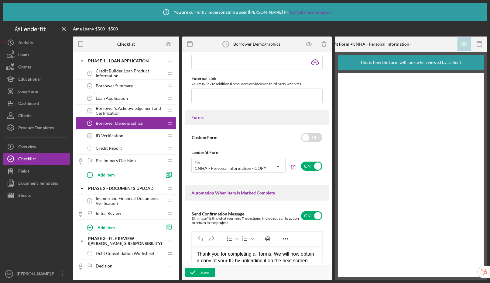
scroll to position [290, 0]
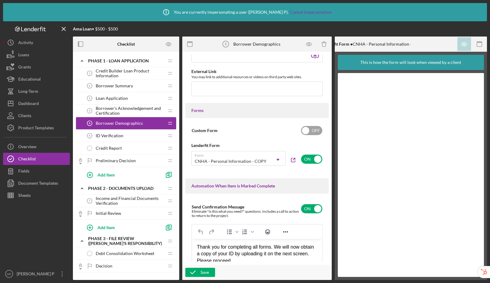
click at [307, 131] on input "checkbox" at bounding box center [311, 130] width 21 height 9
checkbox input "true"
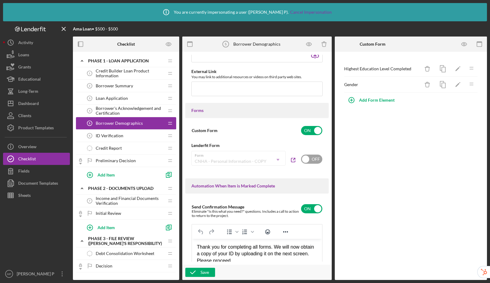
click at [306, 161] on input "checkbox" at bounding box center [311, 158] width 21 height 9
checkbox input "true"
checkbox input "false"
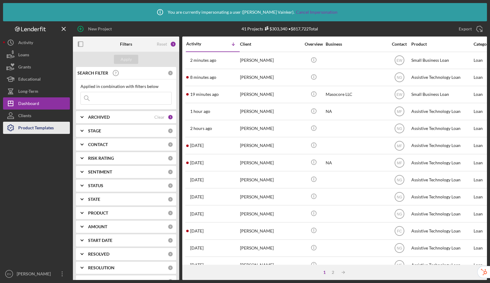
click at [33, 131] on div "Product Templates" at bounding box center [36, 129] width 36 height 14
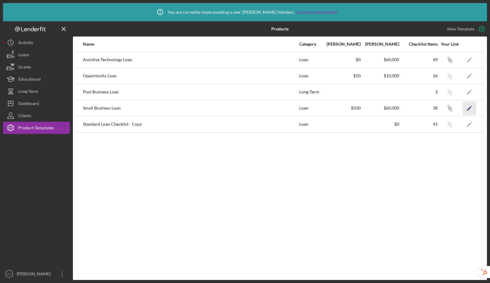
click at [468, 108] on icon "Icon/Edit" at bounding box center [470, 108] width 14 height 14
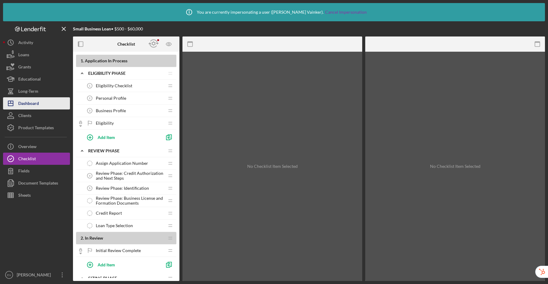
click at [33, 104] on div "Dashboard" at bounding box center [28, 104] width 21 height 14
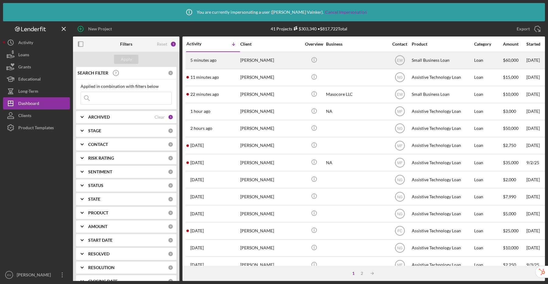
click at [426, 60] on div "Small Business Loan" at bounding box center [442, 60] width 61 height 16
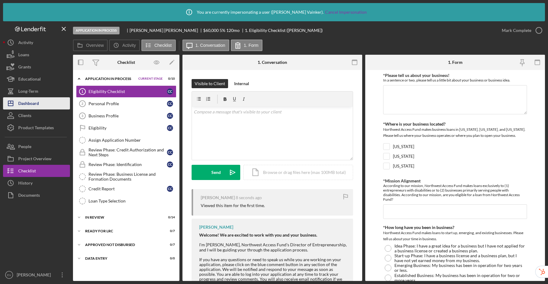
click at [34, 105] on div "Dashboard" at bounding box center [28, 104] width 21 height 14
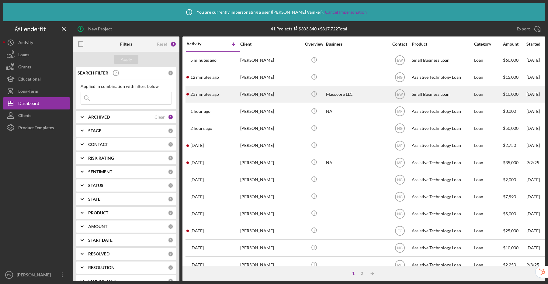
click at [276, 97] on div "Alice Edison" at bounding box center [270, 94] width 61 height 16
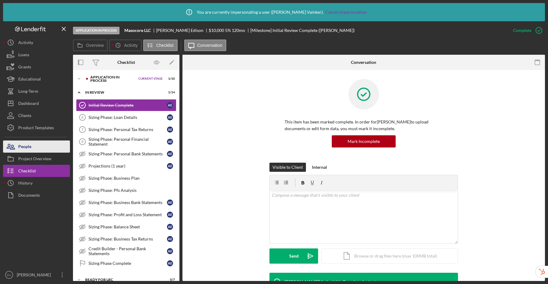
click at [20, 147] on div "People" at bounding box center [24, 147] width 13 height 14
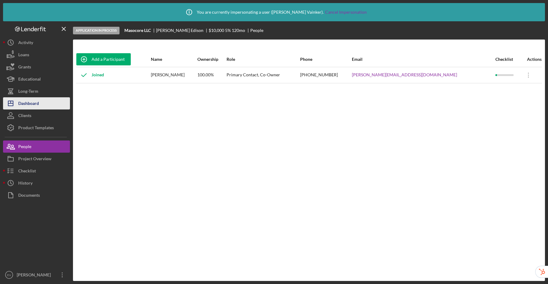
click at [51, 103] on button "Icon/Dashboard Dashboard" at bounding box center [36, 103] width 67 height 12
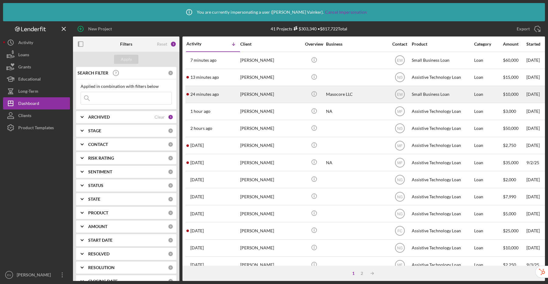
click at [361, 94] on div "Masocore LLC" at bounding box center [356, 94] width 61 height 16
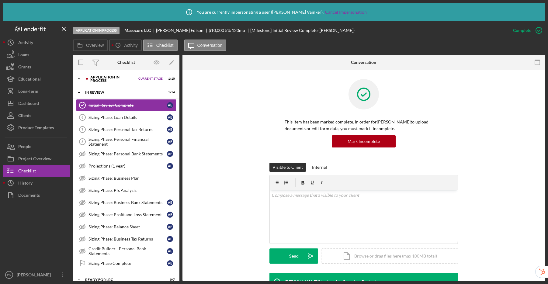
click at [119, 80] on div "Application In Process" at bounding box center [112, 78] width 45 height 7
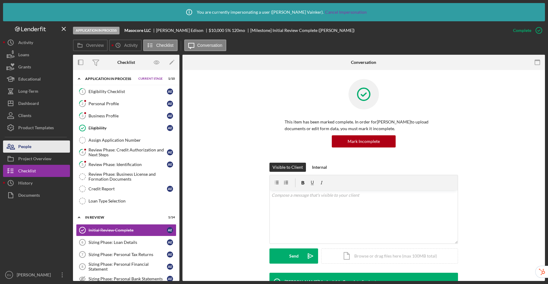
click at [18, 147] on div "People" at bounding box center [24, 147] width 13 height 14
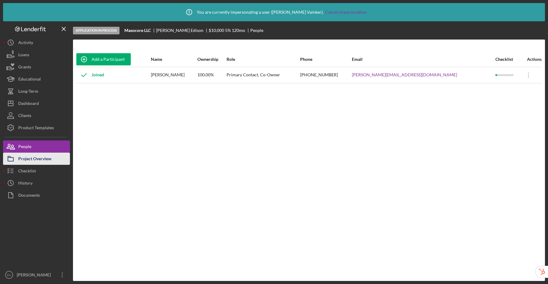
click at [31, 162] on div "Project Overview" at bounding box center [34, 160] width 33 height 14
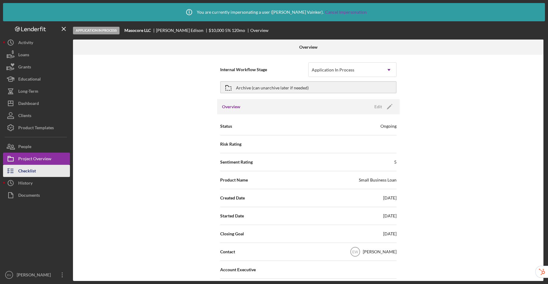
click at [32, 170] on div "Checklist" at bounding box center [27, 172] width 18 height 14
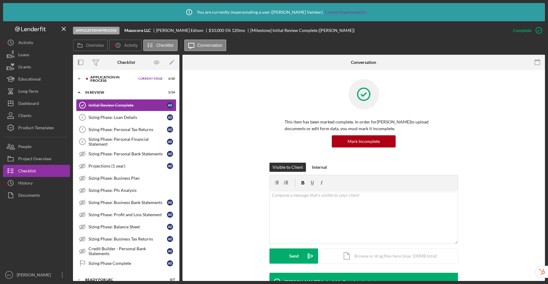
click at [131, 78] on div "Application In Process" at bounding box center [112, 78] width 45 height 7
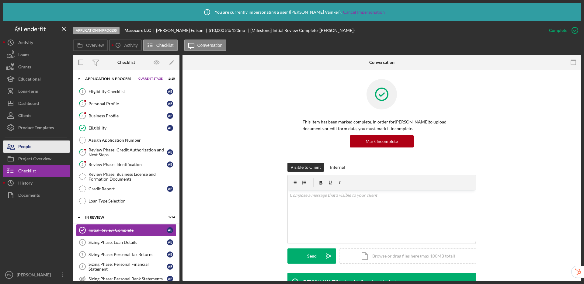
click at [24, 143] on div "People" at bounding box center [24, 147] width 13 height 14
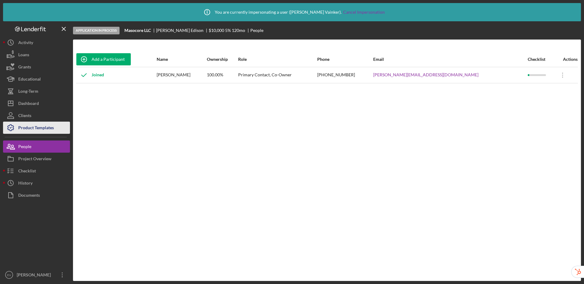
click at [34, 126] on div "Product Templates" at bounding box center [36, 129] width 36 height 14
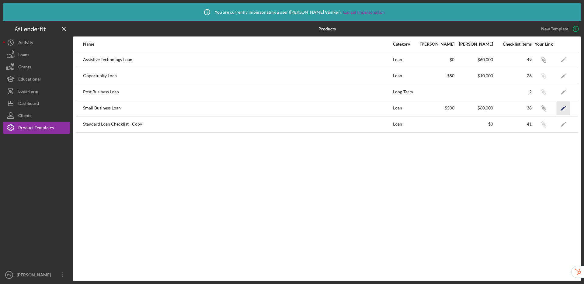
click at [490, 107] on icon "Icon/Edit" at bounding box center [563, 108] width 14 height 14
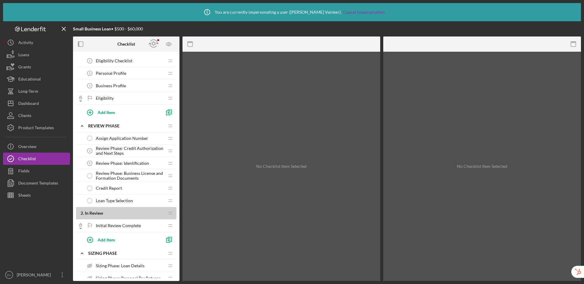
scroll to position [33, 0]
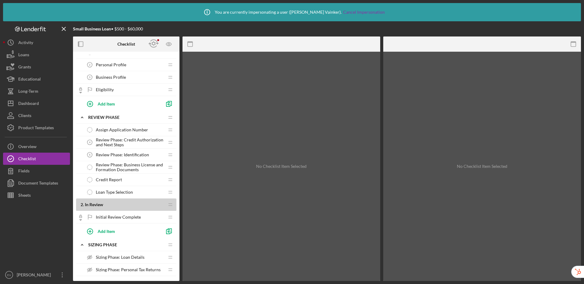
click at [131, 142] on span "Review Phase: Credit Authorization and Next Steps" at bounding box center [130, 142] width 68 height 10
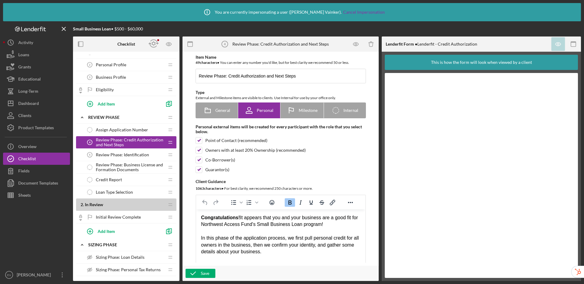
click at [116, 153] on span "Review Phase: Identification" at bounding box center [122, 154] width 53 height 5
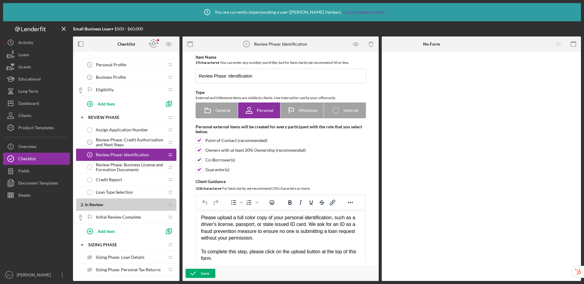
click at [118, 171] on span "Review Phase: Business License and Formation Documents" at bounding box center [130, 167] width 68 height 10
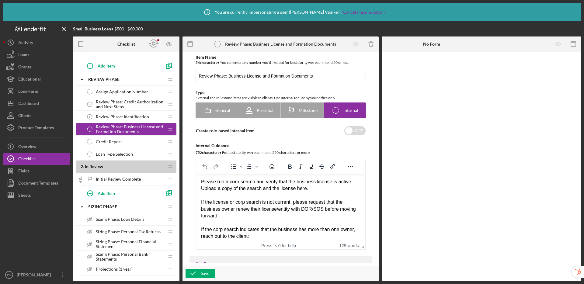
scroll to position [75, 0]
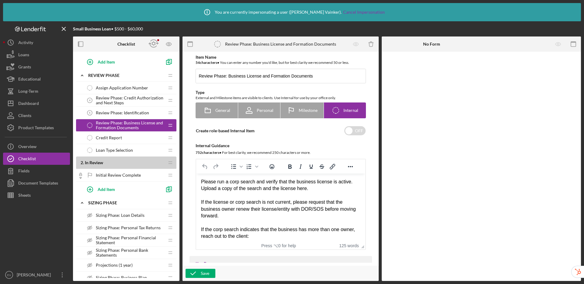
click at [128, 216] on span "Sizing Phase: Loan Details" at bounding box center [120, 215] width 49 height 5
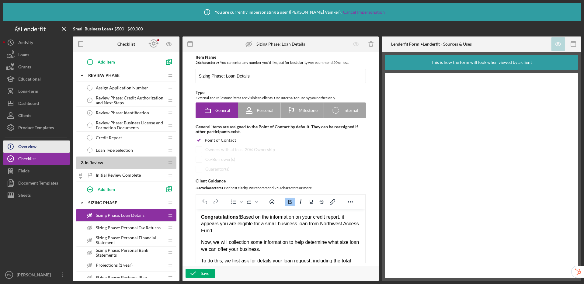
click at [35, 149] on div "Overview" at bounding box center [27, 147] width 18 height 14
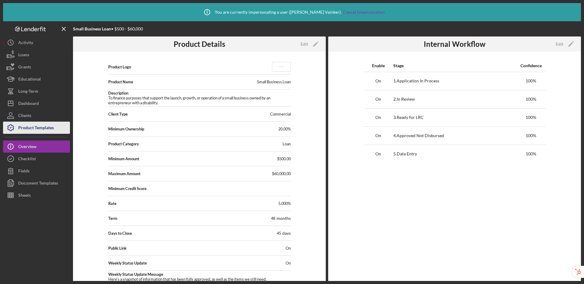
click at [42, 129] on div "Product Templates" at bounding box center [36, 129] width 36 height 14
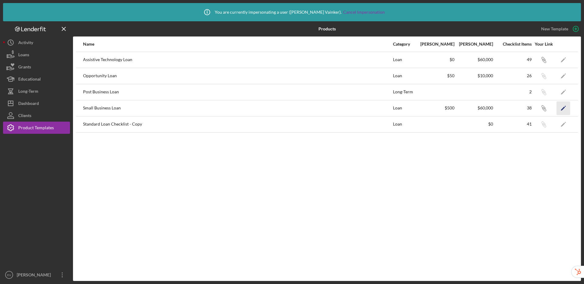
click at [490, 105] on icon "Icon/Edit" at bounding box center [563, 108] width 14 height 14
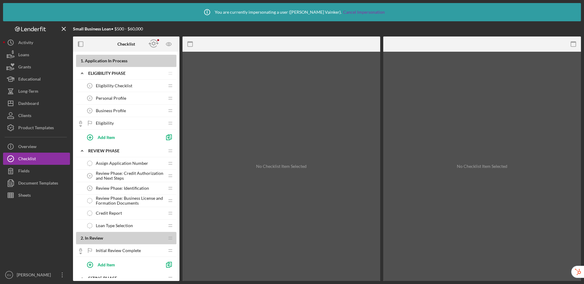
click at [16, 140] on div "Icon/History Activity Loans Grants Educational Long-Term Icon/Dashboard Dashboa…" at bounding box center [36, 158] width 67 height 244
click at [36, 144] on div "Overview" at bounding box center [27, 147] width 18 height 14
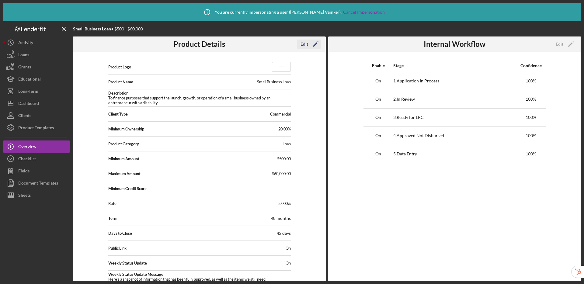
click at [302, 46] on div "Edit" at bounding box center [304, 44] width 8 height 9
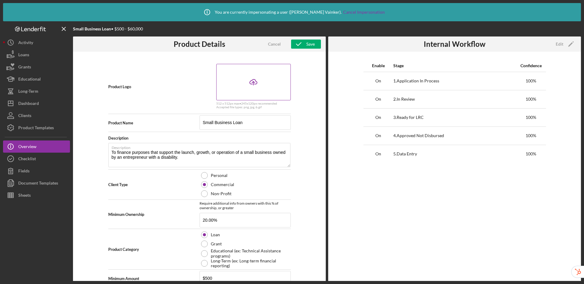
click at [255, 85] on icon "Icon/Upload" at bounding box center [253, 81] width 15 height 15
click at [311, 45] on div "Save" at bounding box center [310, 44] width 9 height 9
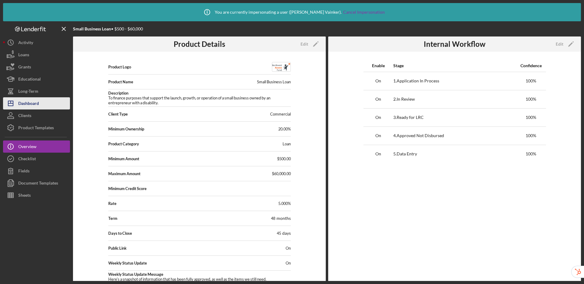
click at [33, 103] on div "Dashboard" at bounding box center [28, 104] width 21 height 14
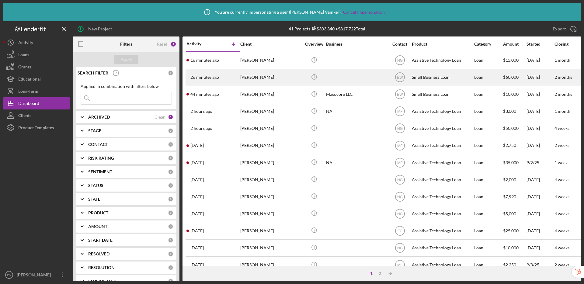
click at [264, 80] on div "Chong Choi" at bounding box center [270, 77] width 61 height 16
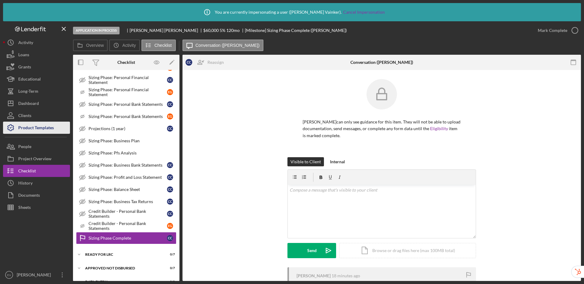
scroll to position [97, 0]
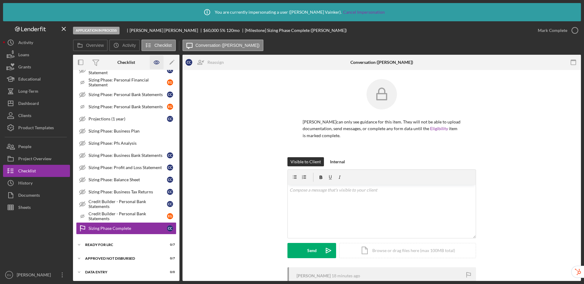
click at [159, 62] on icon "button" at bounding box center [156, 62] width 5 height 3
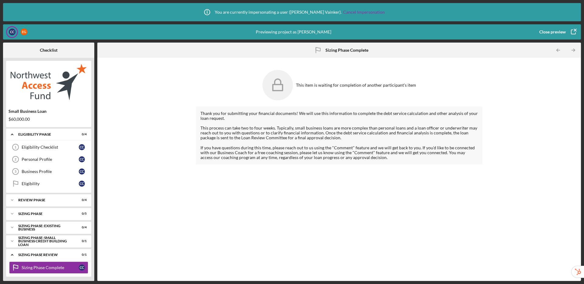
scroll to position [29, 0]
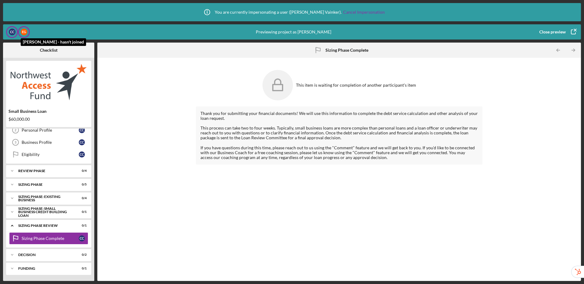
click at [22, 33] on div "E G" at bounding box center [24, 32] width 7 height 7
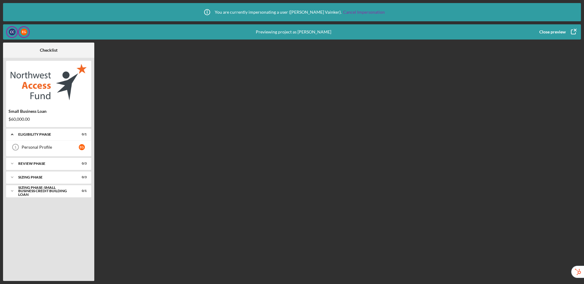
click at [7, 31] on div "C C" at bounding box center [12, 32] width 12 height 12
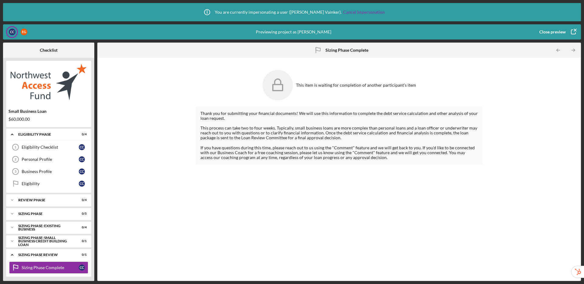
scroll to position [29, 0]
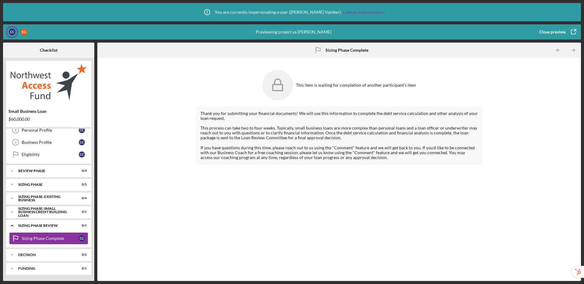
click at [490, 29] on div "Close preview" at bounding box center [552, 32] width 26 height 12
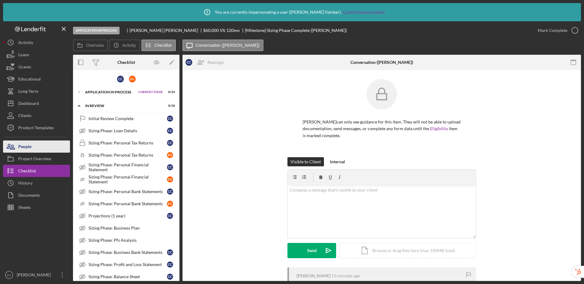
click at [30, 145] on div "People" at bounding box center [24, 147] width 13 height 14
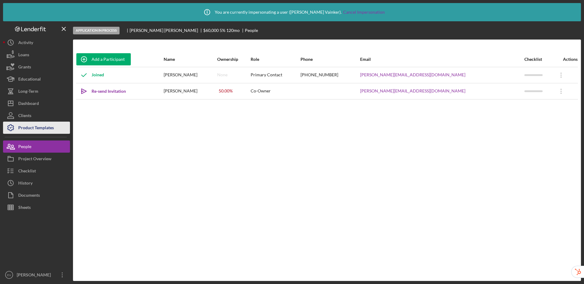
click at [36, 124] on div "Product Templates" at bounding box center [36, 129] width 36 height 14
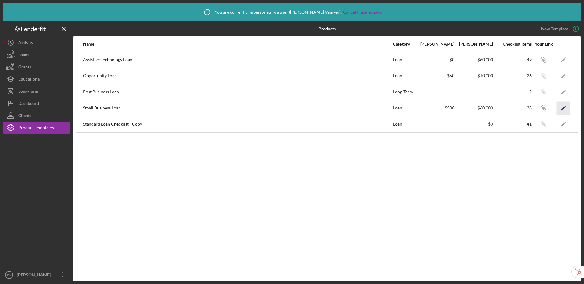
click at [490, 108] on icon "Icon/Edit" at bounding box center [563, 108] width 14 height 14
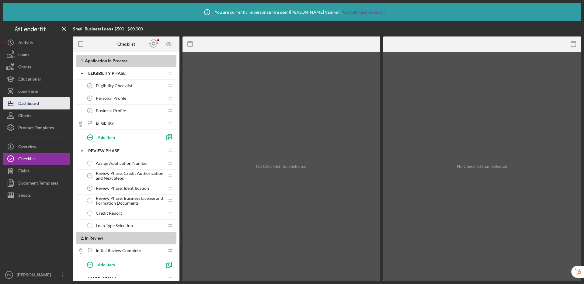
click at [37, 103] on div "Dashboard" at bounding box center [28, 104] width 21 height 14
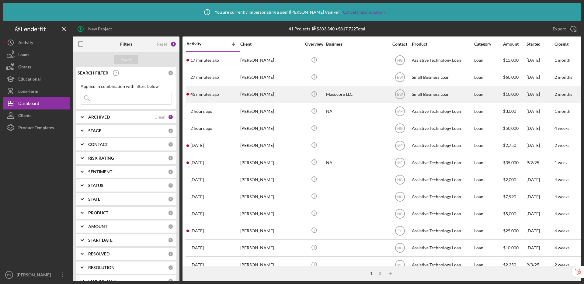
click at [424, 90] on div "Small Business Loan" at bounding box center [442, 94] width 61 height 16
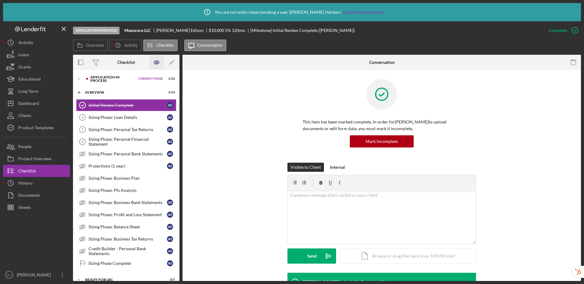
click at [158, 61] on icon "button" at bounding box center [156, 62] width 5 height 3
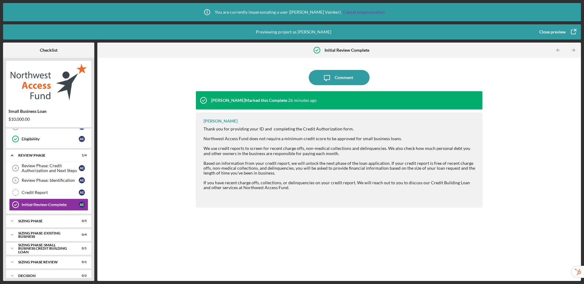
scroll to position [46, 0]
click at [490, 30] on div "Close preview" at bounding box center [552, 32] width 26 height 12
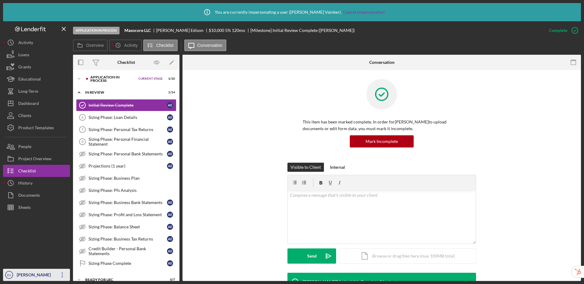
click at [22, 277] on div "Ellie Vainker" at bounding box center [35, 276] width 40 height 14
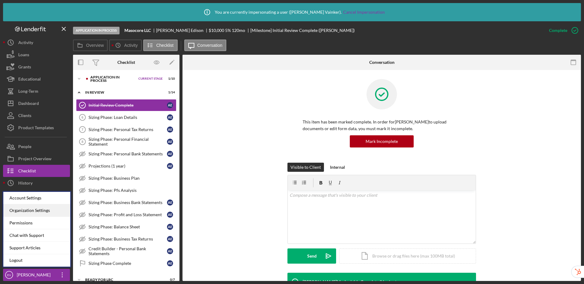
click at [36, 212] on div "Organization Settings" at bounding box center [36, 210] width 67 height 12
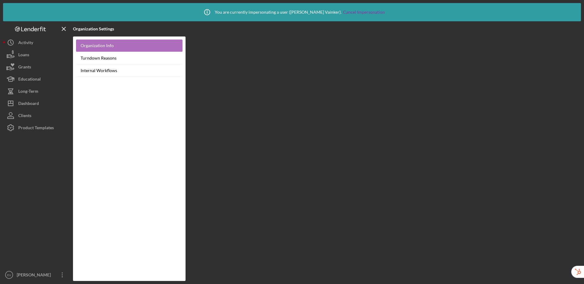
click at [104, 43] on link "Organization Info" at bounding box center [129, 46] width 106 height 12
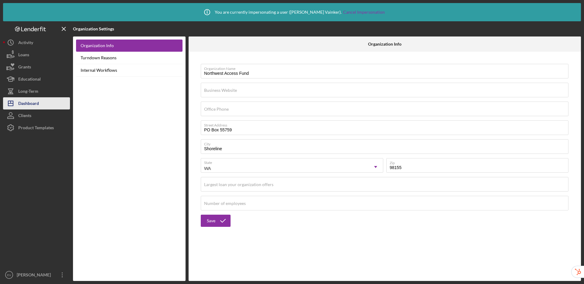
click at [17, 107] on icon "Icon/Dashboard" at bounding box center [10, 103] width 15 height 15
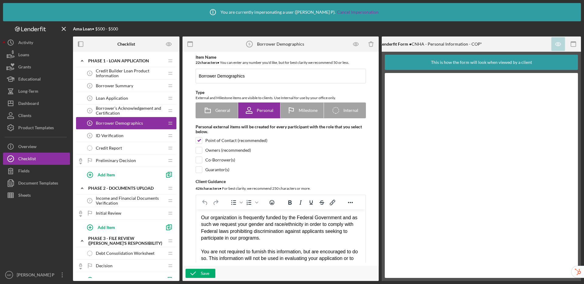
scroll to position [276, 0]
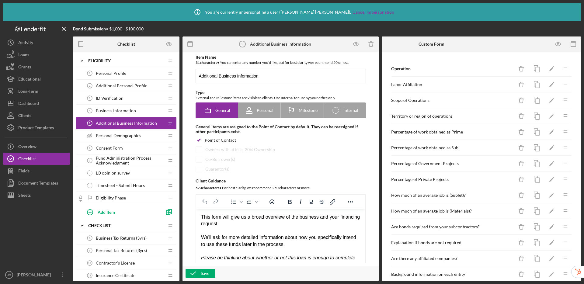
scroll to position [122, 0]
